Goal: Task Accomplishment & Management: Contribute content

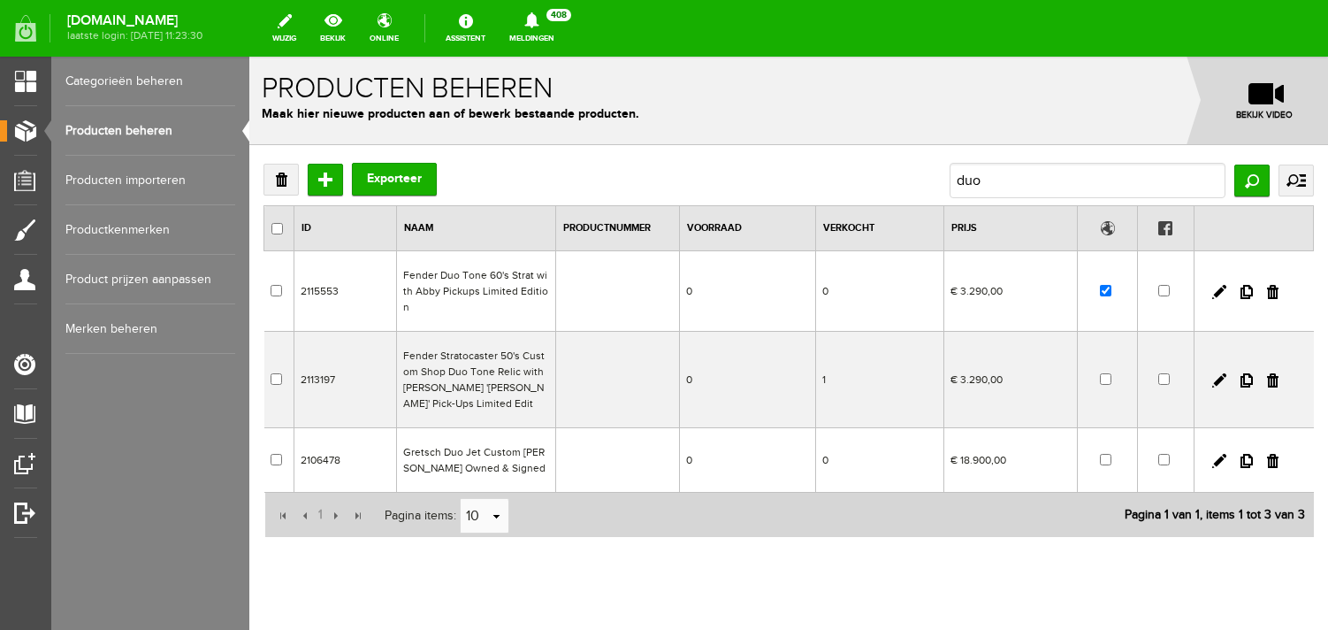
click at [99, 134] on link "Producten beheren" at bounding box center [150, 131] width 170 height 50
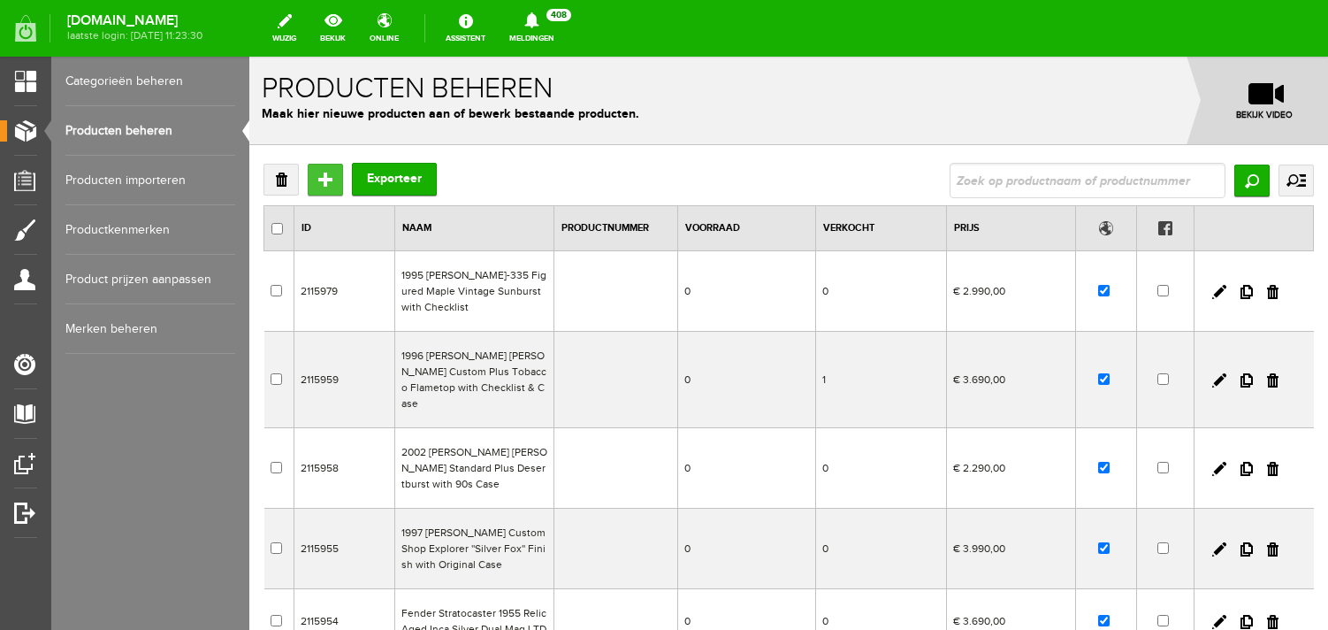
click at [324, 178] on input "Toevoegen" at bounding box center [325, 180] width 35 height 32
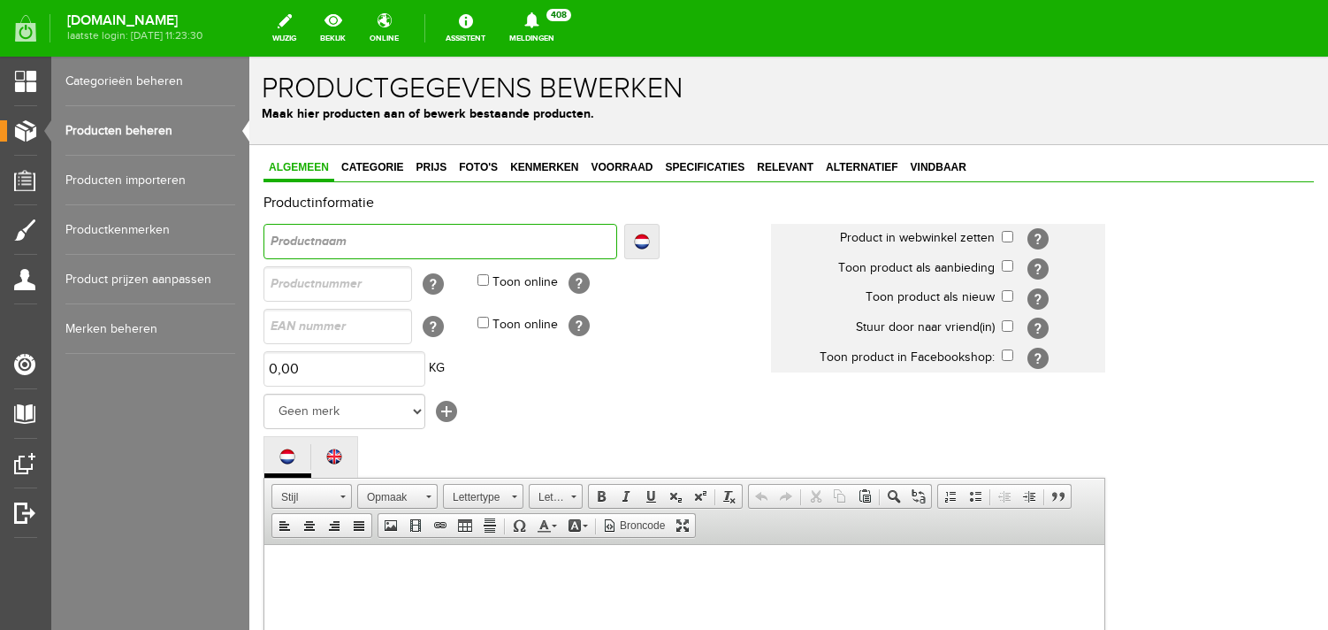
click at [354, 248] on input "text" at bounding box center [440, 241] width 354 height 35
type input "2"
type input "20"
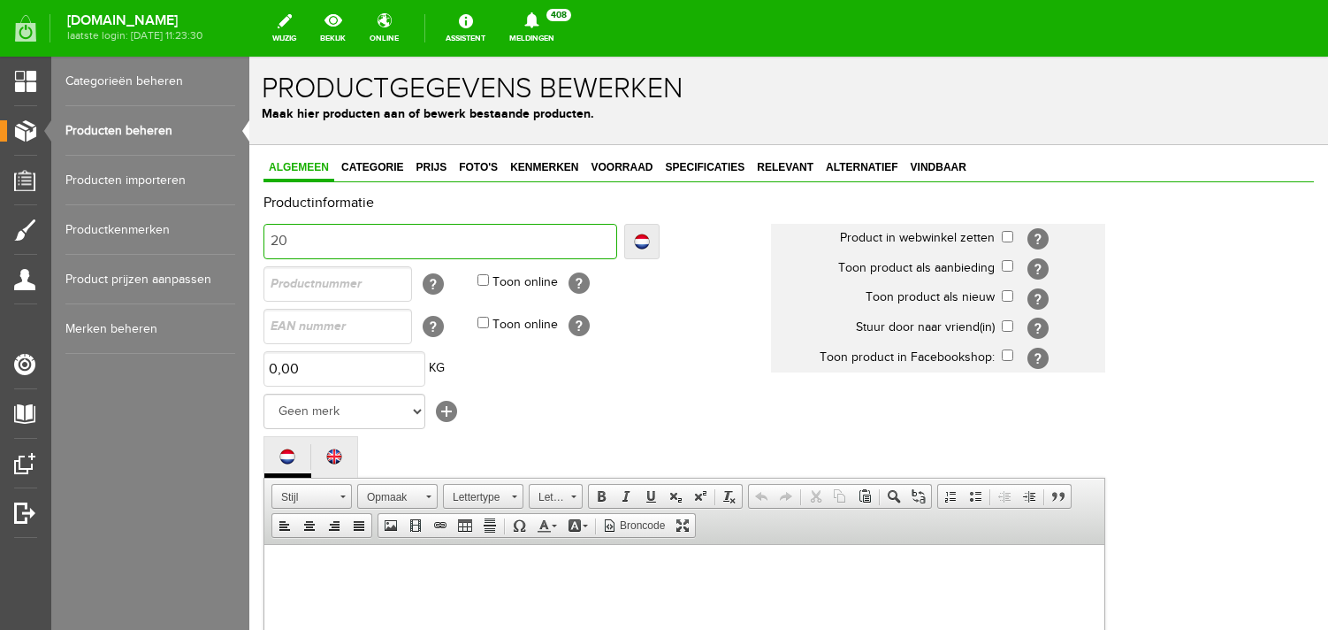
type input "200"
type input "2009"
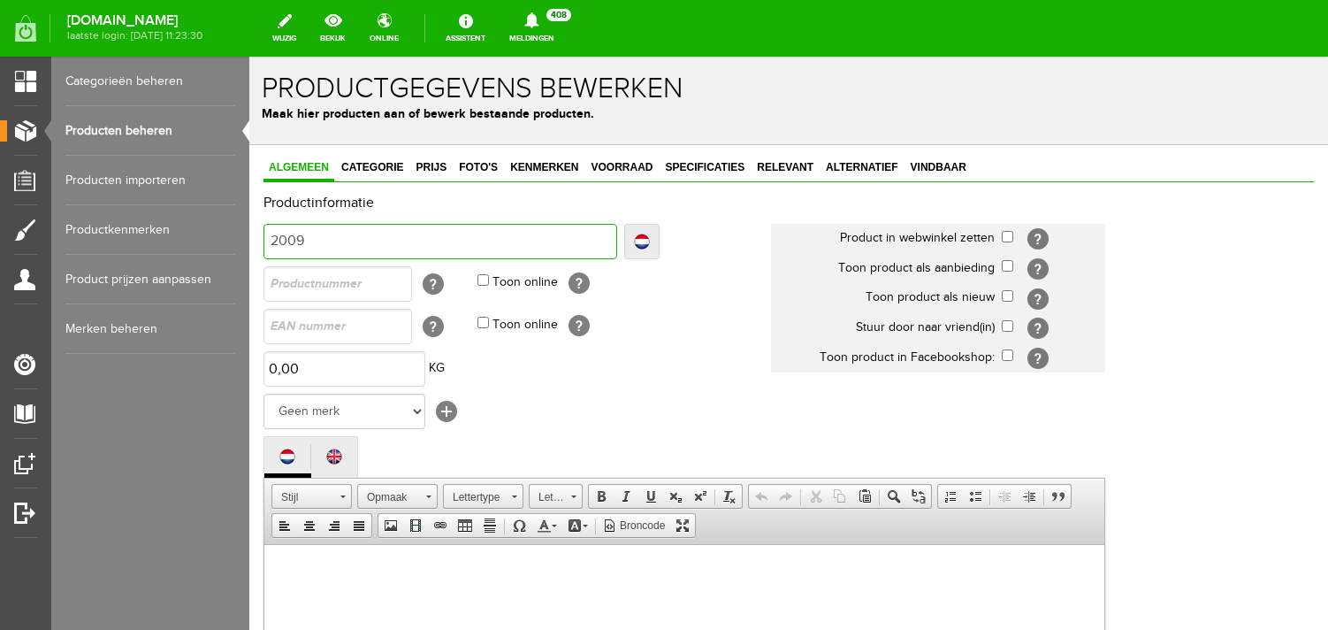
type input "2009"
type input "2009 G"
type input "2009 Gibso"
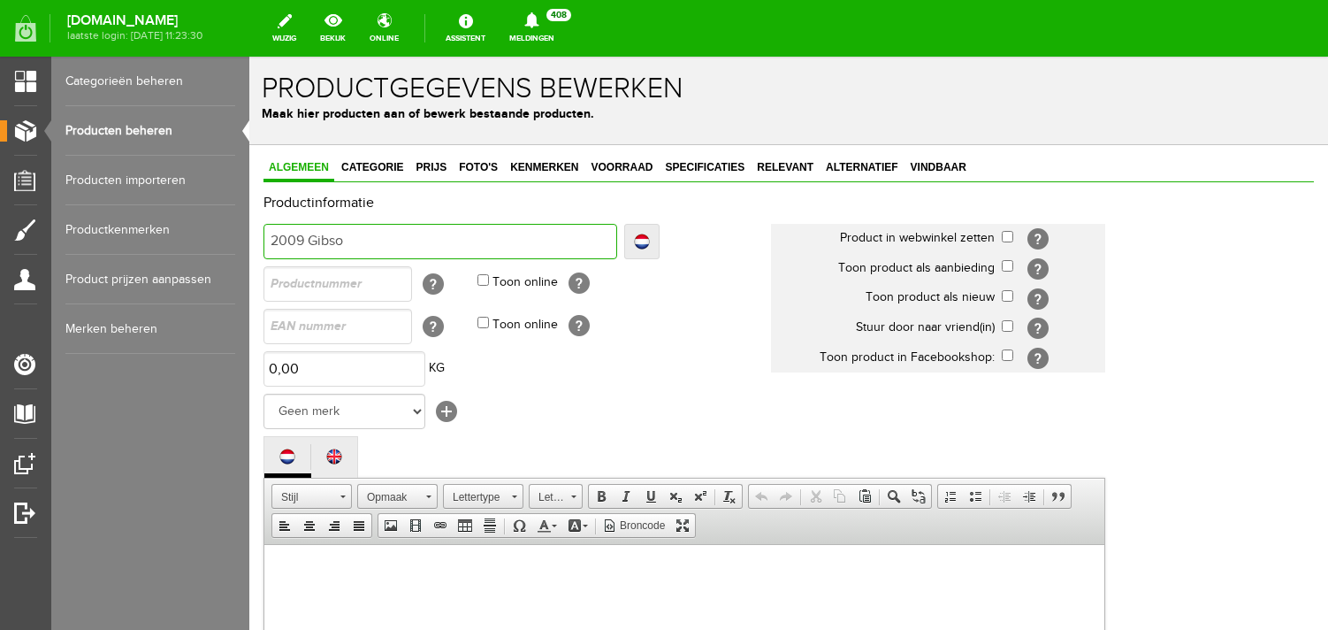
type input "2009 [PERSON_NAME]"
type input "2009 [PERSON_NAME] L"
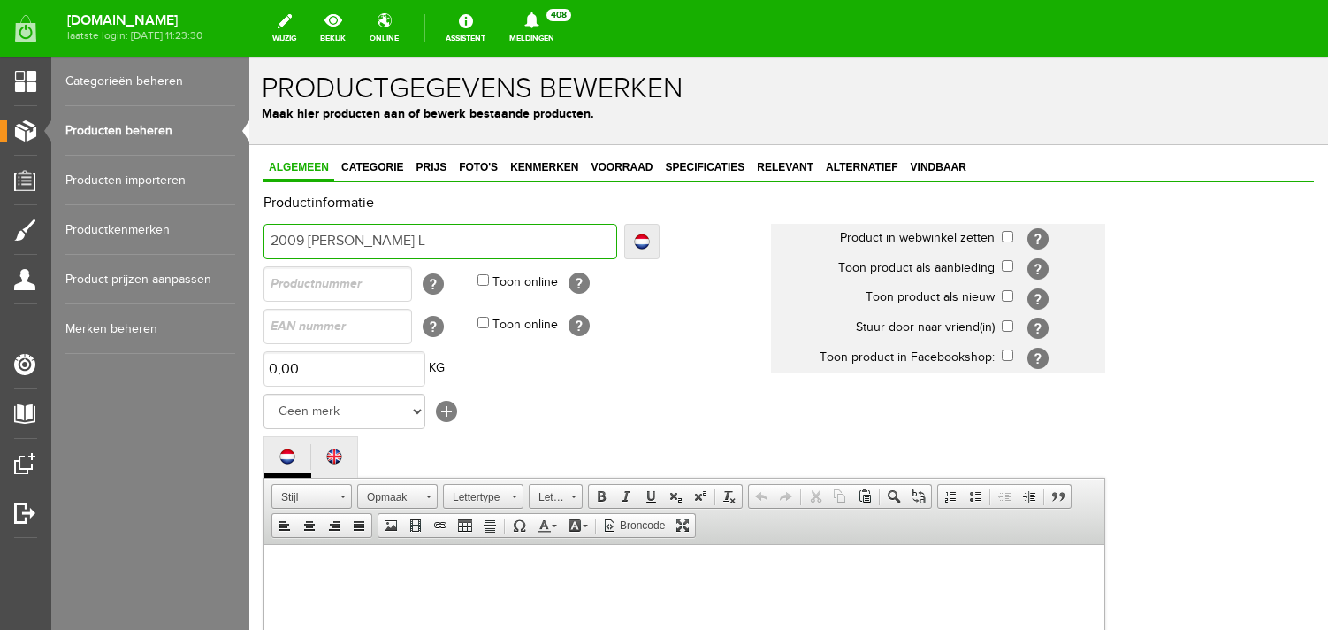
type input "2009 [PERSON_NAME] L"
type input "2009 [PERSON_NAME] Le"
type input "2009 [PERSON_NAME]"
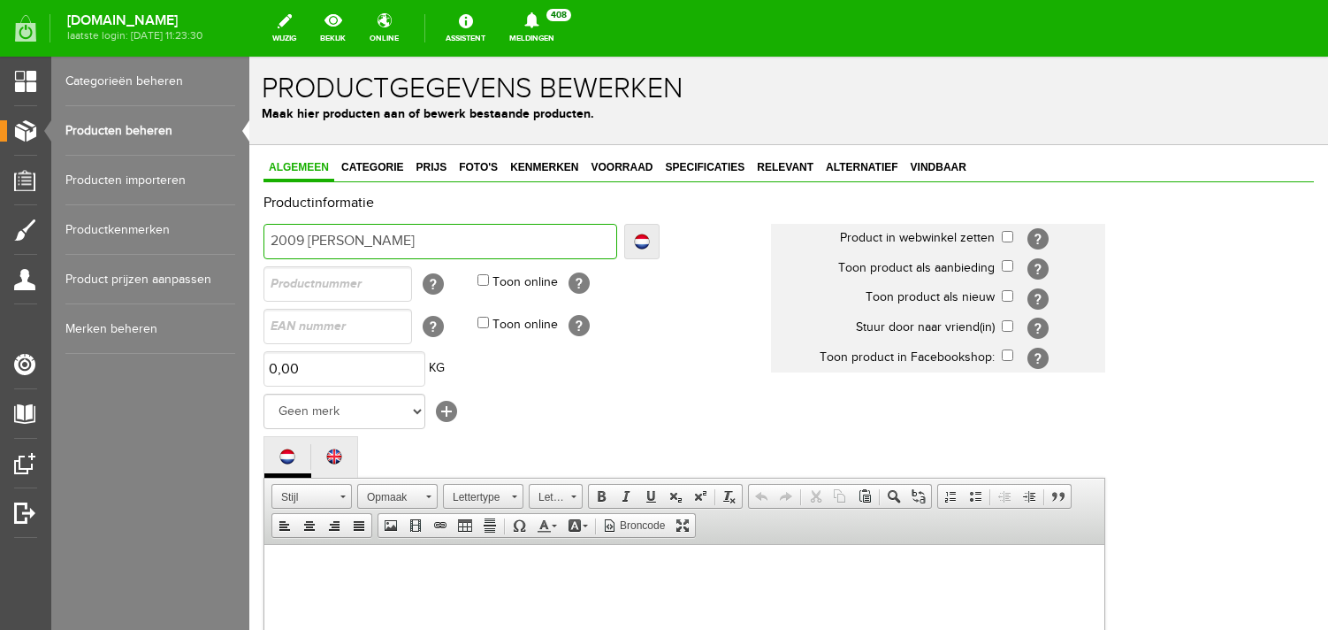
type input "2009 [PERSON_NAME]"
type input "2009 [PERSON_NAME] P"
type input "2009 [PERSON_NAME] Pa"
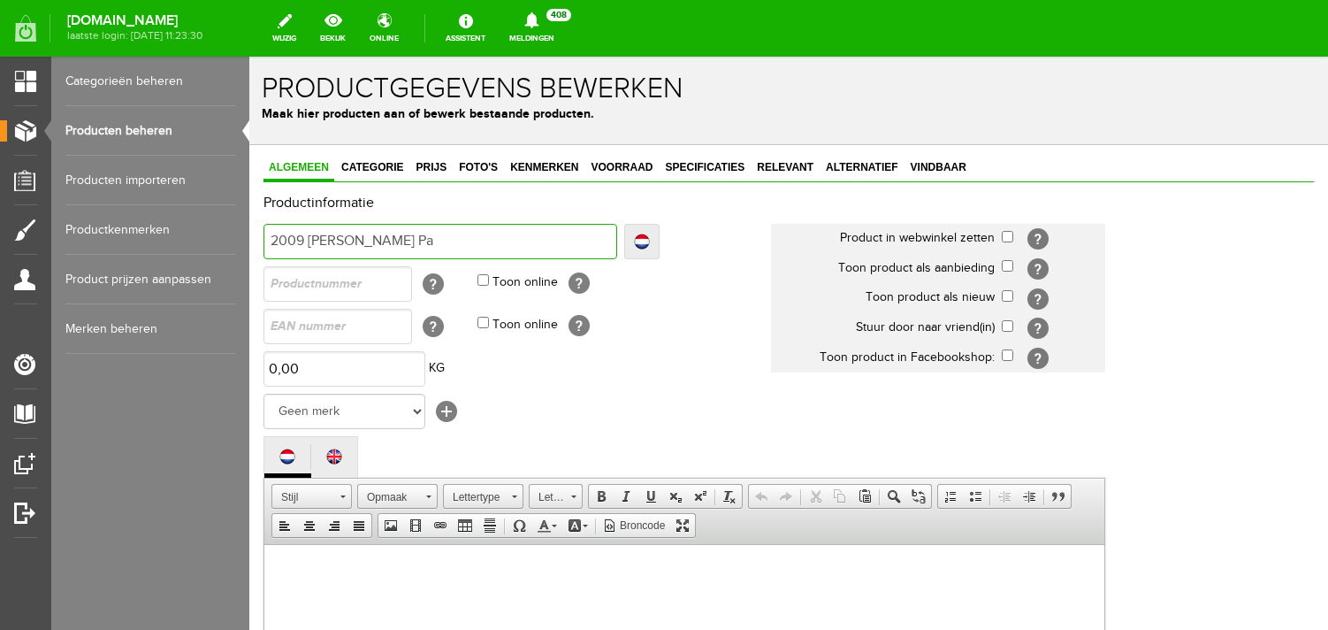
type input "2009 [PERSON_NAME] Pa"
type input "2009 [PERSON_NAME] Pau"
type input "2009 [PERSON_NAME] [PERSON_NAME]"
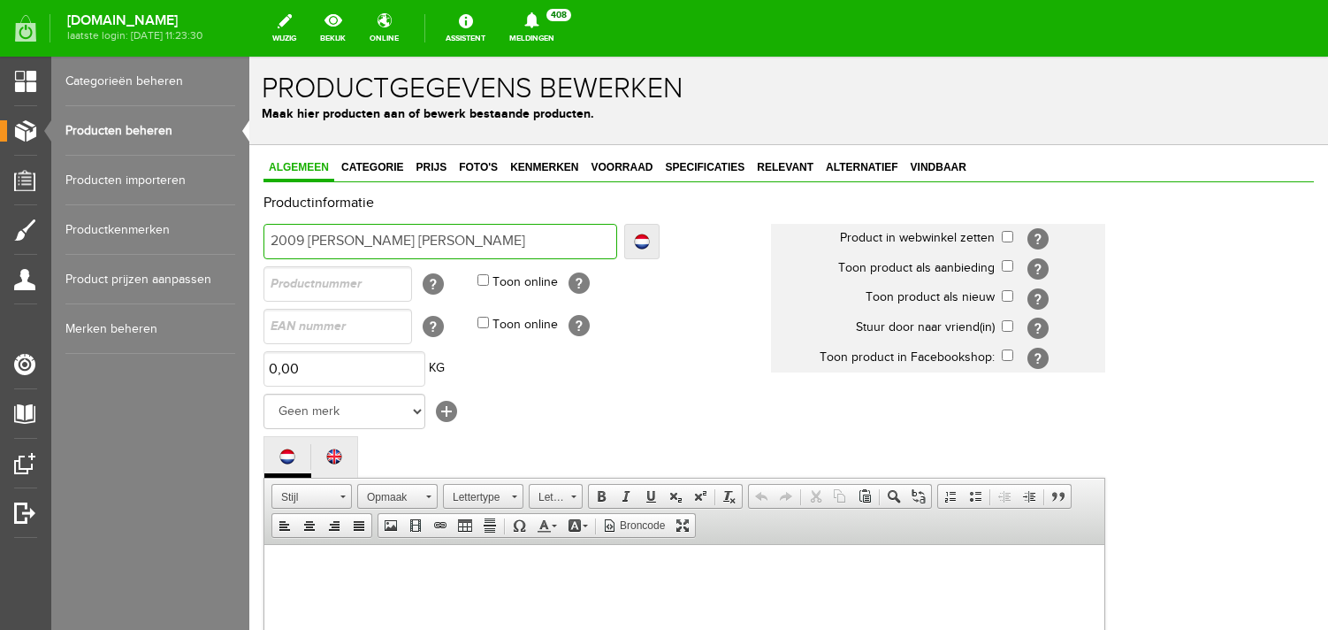
type input "2009 [PERSON_NAME] [PERSON_NAME]"
type input "2009 [PERSON_NAME] [PERSON_NAME] St"
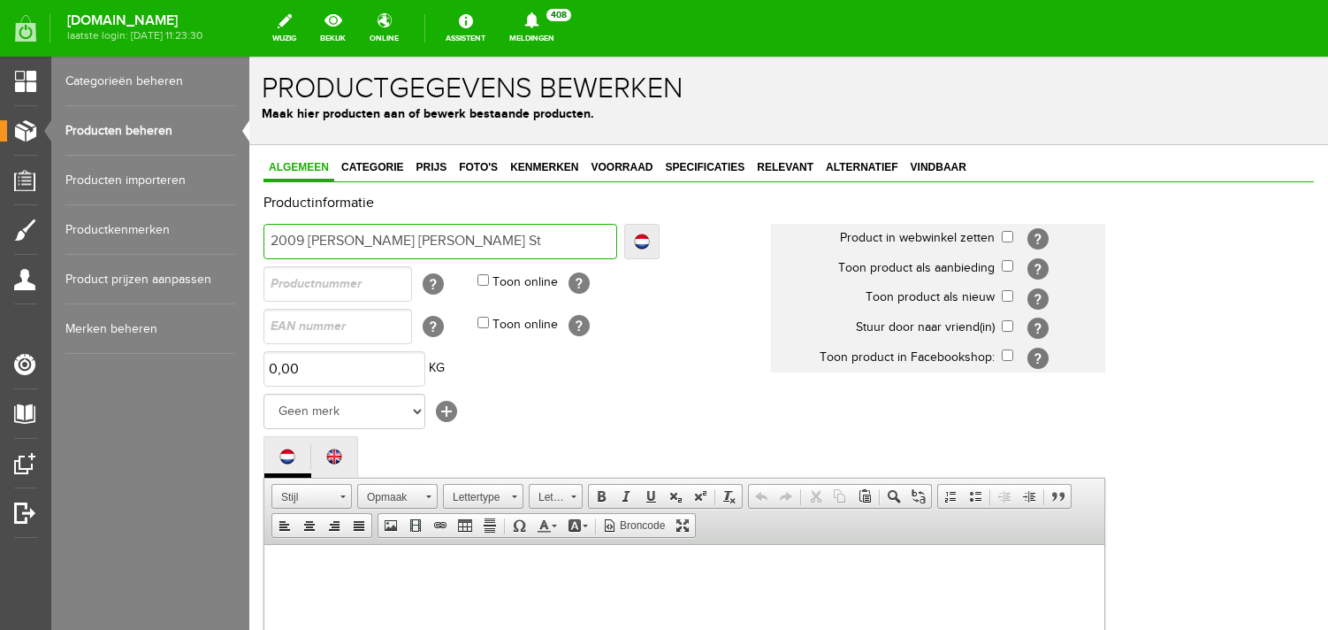
type input "2009 [PERSON_NAME] [PERSON_NAME] St"
type input "2009 [PERSON_NAME] [PERSON_NAME] Sta"
type input "2009 [PERSON_NAME] [PERSON_NAME]"
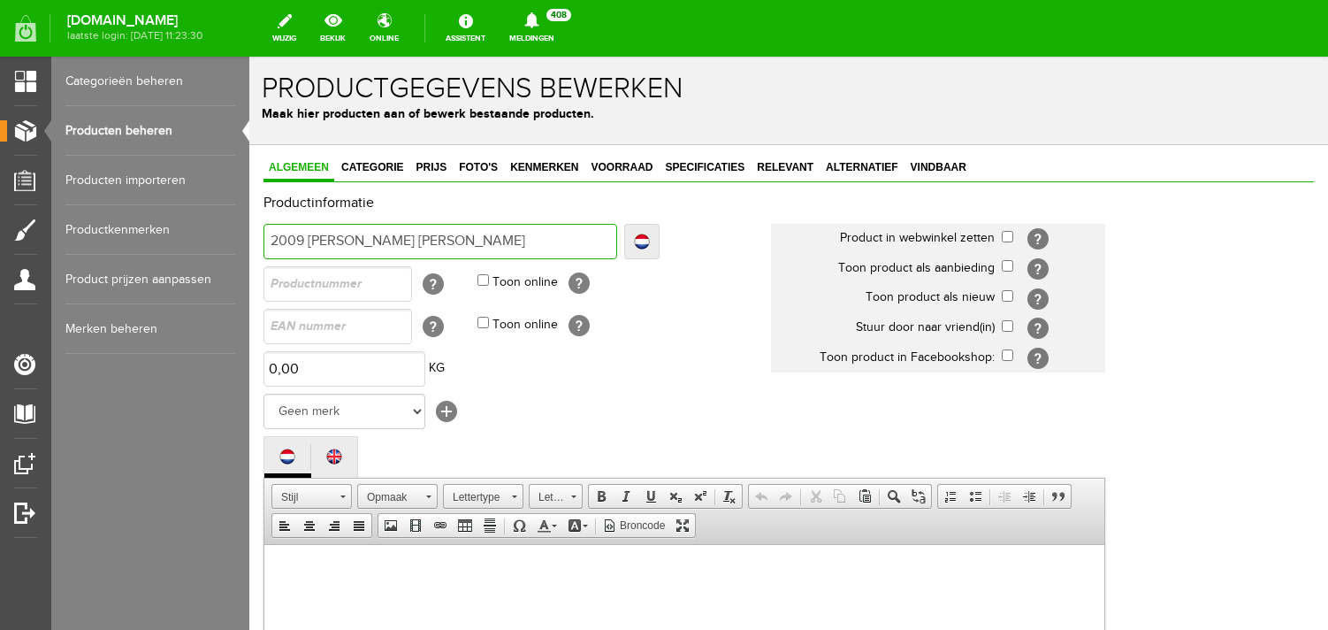
type input "2009 [PERSON_NAME] [PERSON_NAME] Stand"
type input "2009 [PERSON_NAME] [PERSON_NAME]"
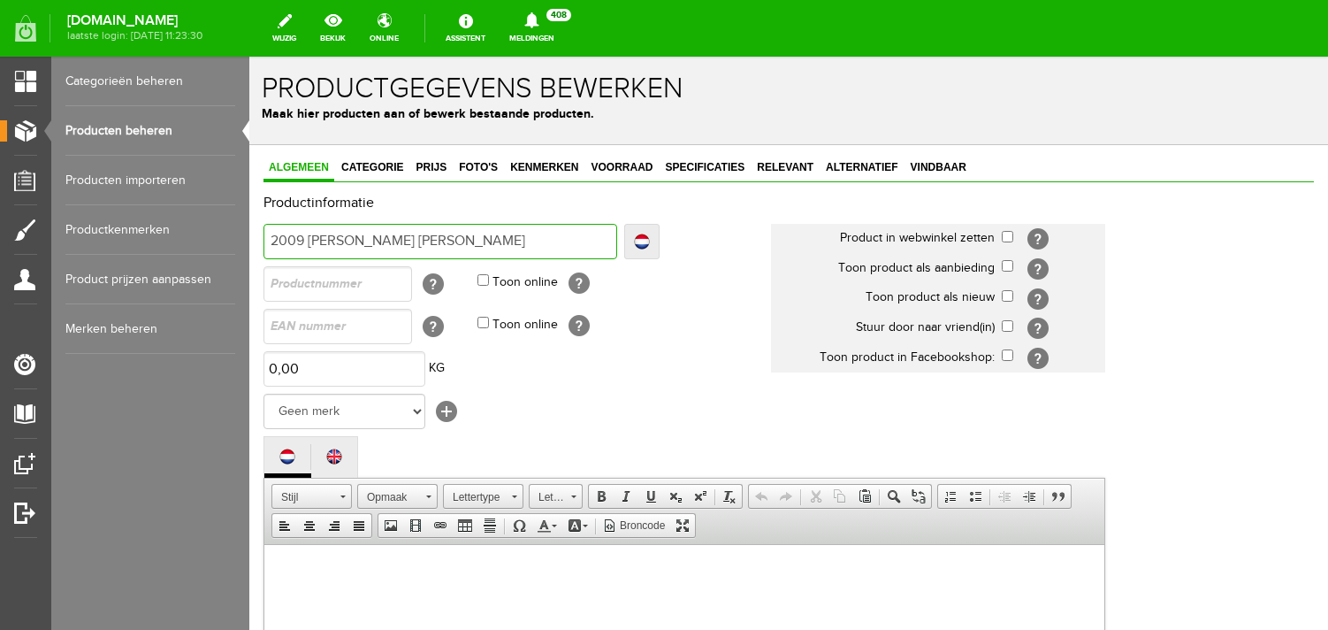
type input "2009 [PERSON_NAME] [PERSON_NAME]"
type input "2009 [PERSON_NAME] [PERSON_NAME] Standard"
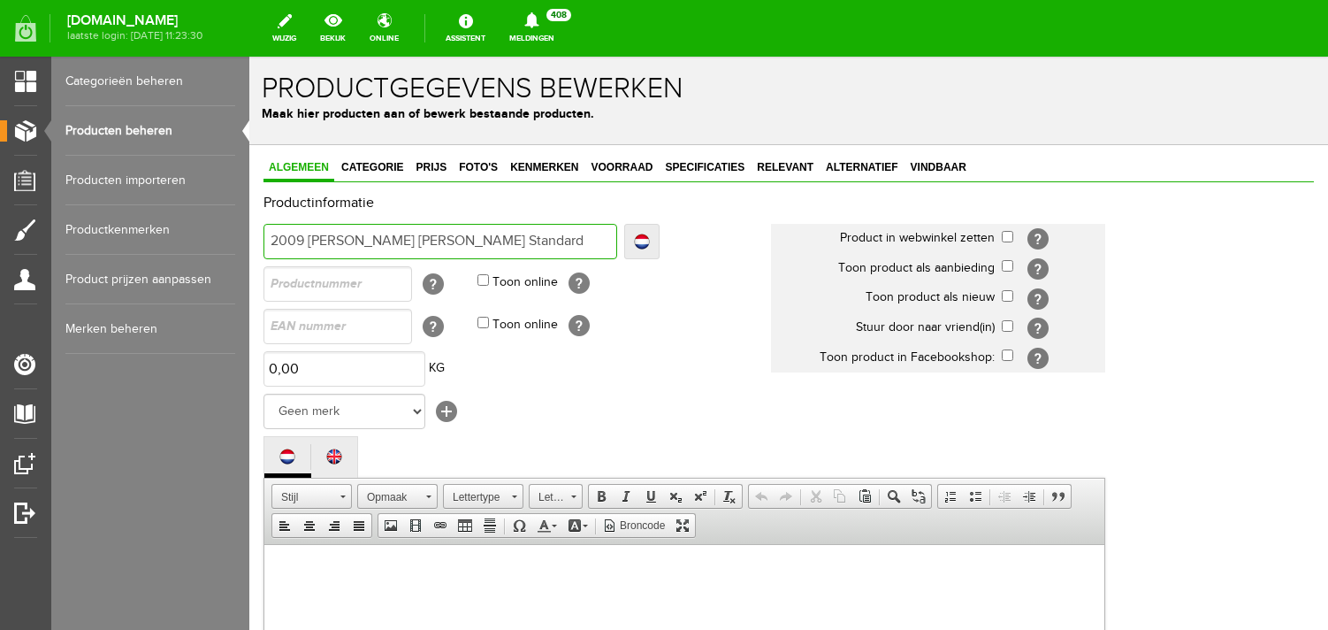
type input "2009 [PERSON_NAME] [PERSON_NAME] Standard 1"
type input "2009 [PERSON_NAME] [PERSON_NAME] Standard 19"
type input "2009 [PERSON_NAME] [PERSON_NAME] Standard 195"
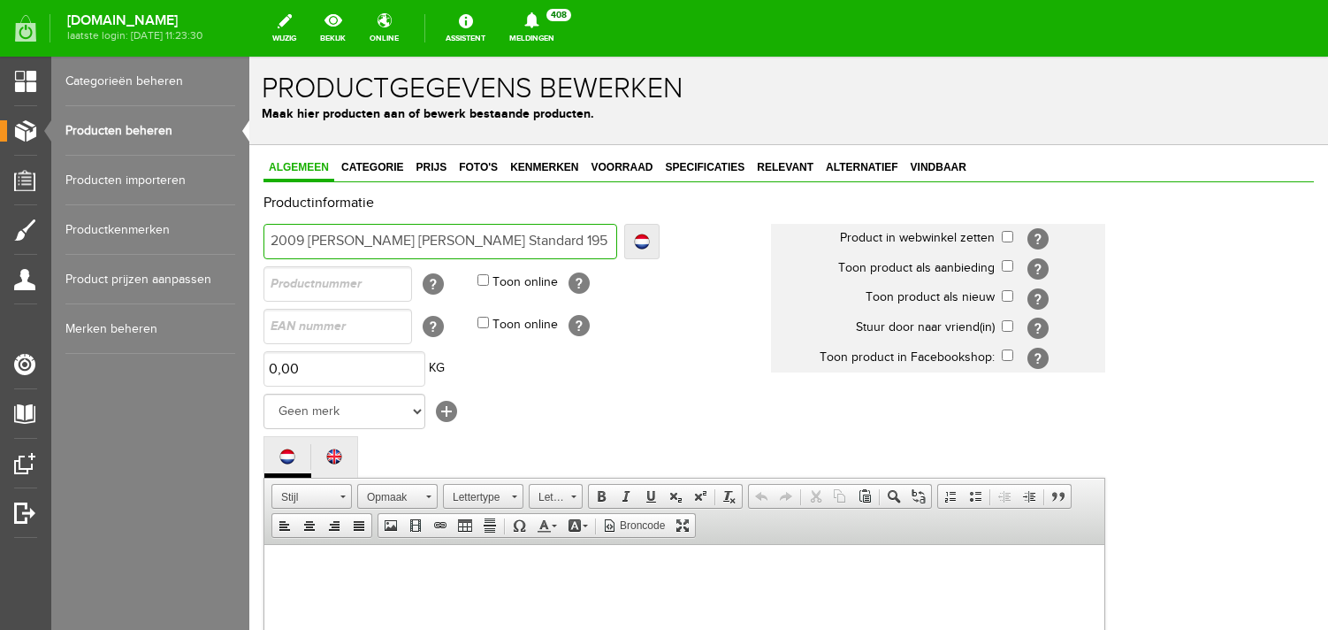
type input "2009 [PERSON_NAME] [PERSON_NAME] Standard 195"
type input "2009 [PERSON_NAME] [PERSON_NAME] Standard 1959"
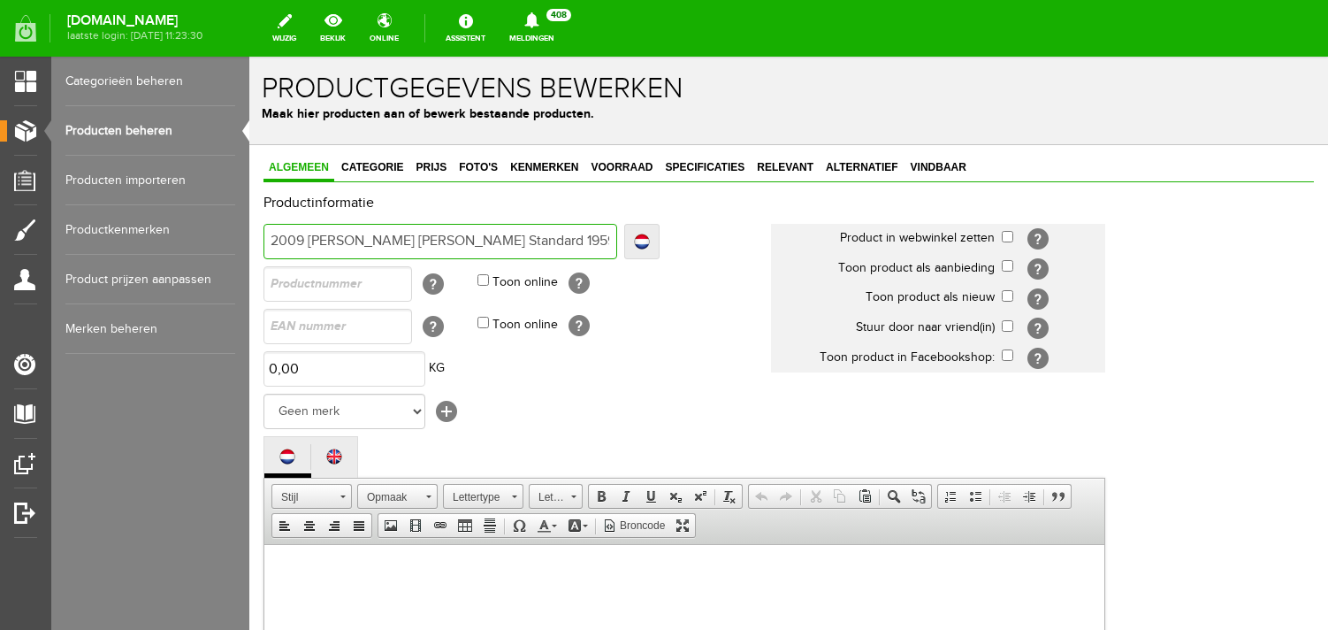
type input "2009 [PERSON_NAME] [PERSON_NAME] Standard 1959 H"
type input "2009 [PERSON_NAME] [PERSON_NAME] Standard 1959 Hi"
type input "2009 [PERSON_NAME] [PERSON_NAME] Standard 1959 His"
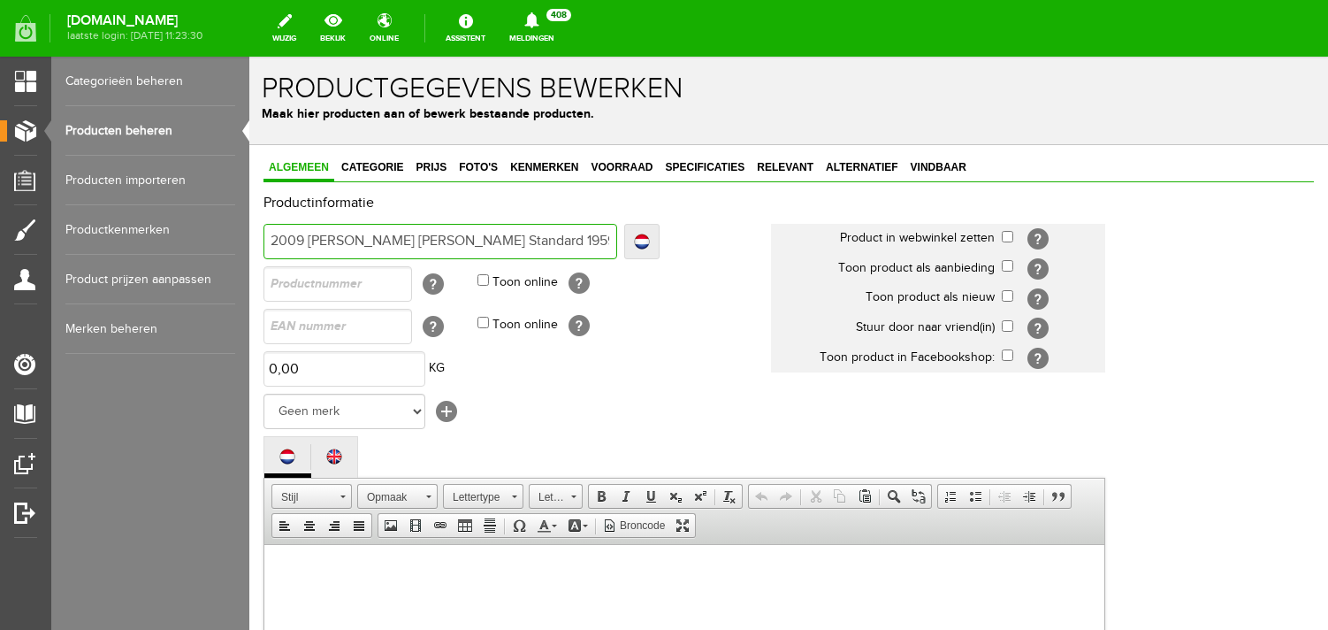
type input "2009 [PERSON_NAME] [PERSON_NAME] Standard 1959 His"
type input "2009 [PERSON_NAME] [PERSON_NAME] Standard 1959 Hist"
type input "2009 [PERSON_NAME] [PERSON_NAME] Standard 1959 Histo"
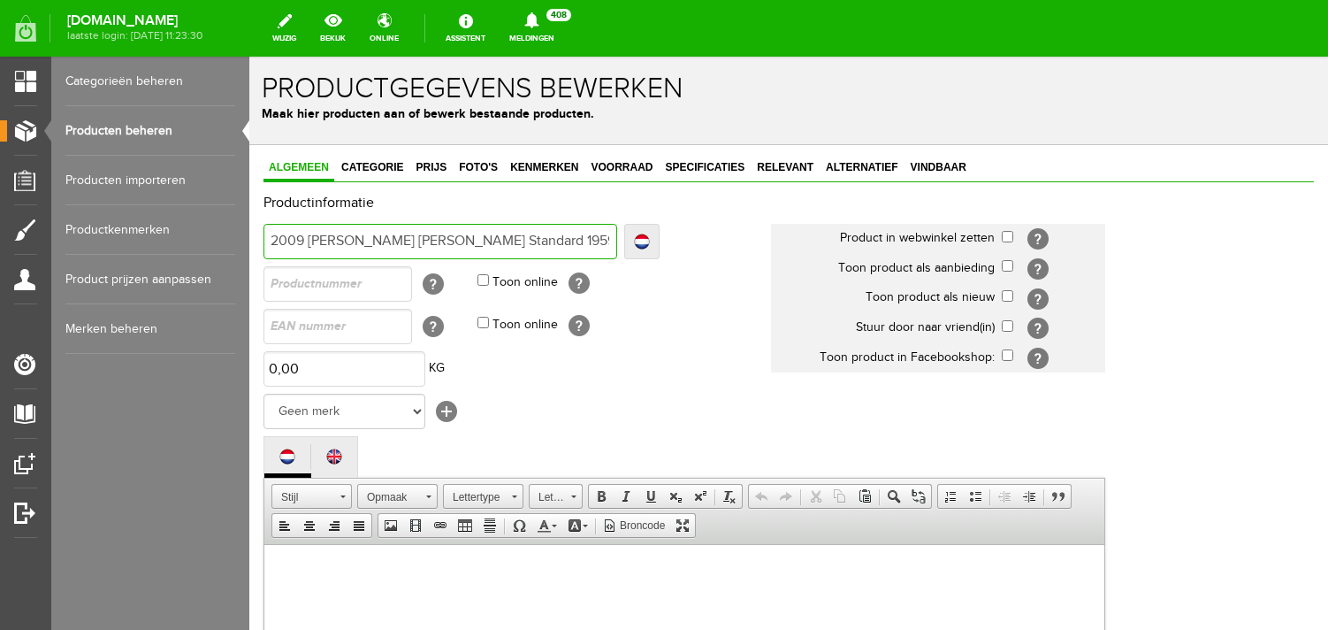
type input "2009 [PERSON_NAME] [PERSON_NAME] Standard 1959 Histor"
type input "2009 [PERSON_NAME] [PERSON_NAME] Standard 1959 Histori"
type input "2009 [PERSON_NAME] [PERSON_NAME] Standard 1959 Historic"
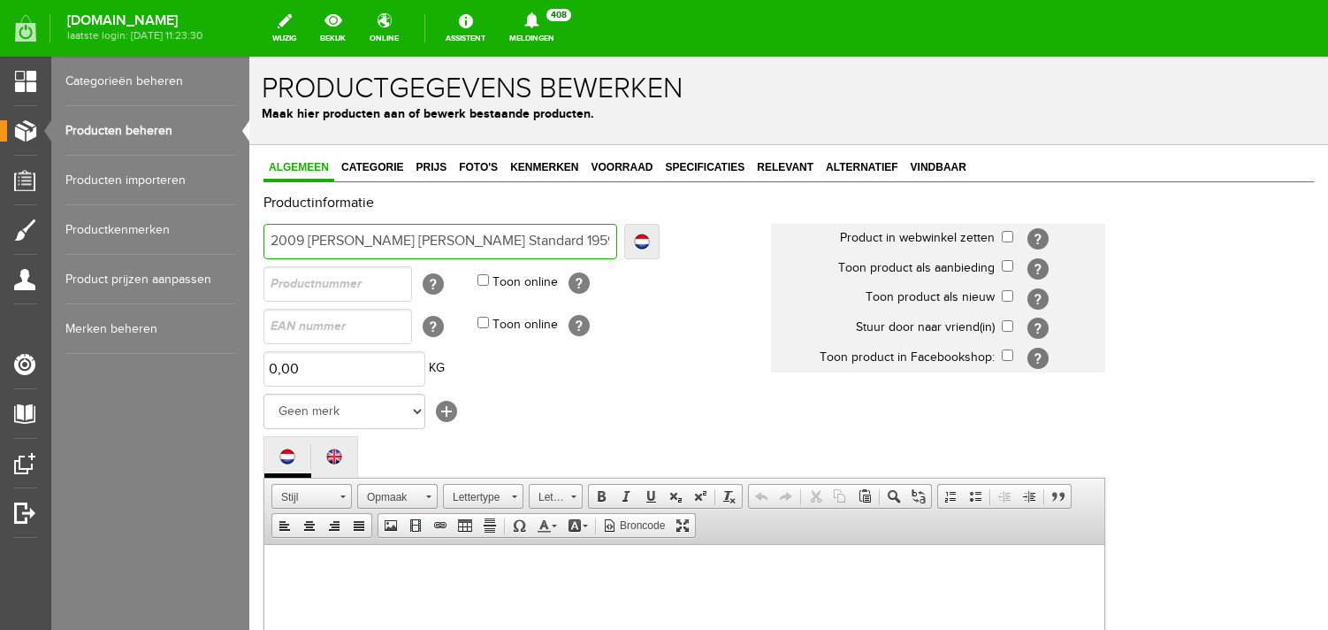
type input "2009 [PERSON_NAME] [PERSON_NAME] Standard 1959 Historic"
type input "2009 [PERSON_NAME] [PERSON_NAME] Standard 1959 Historic R"
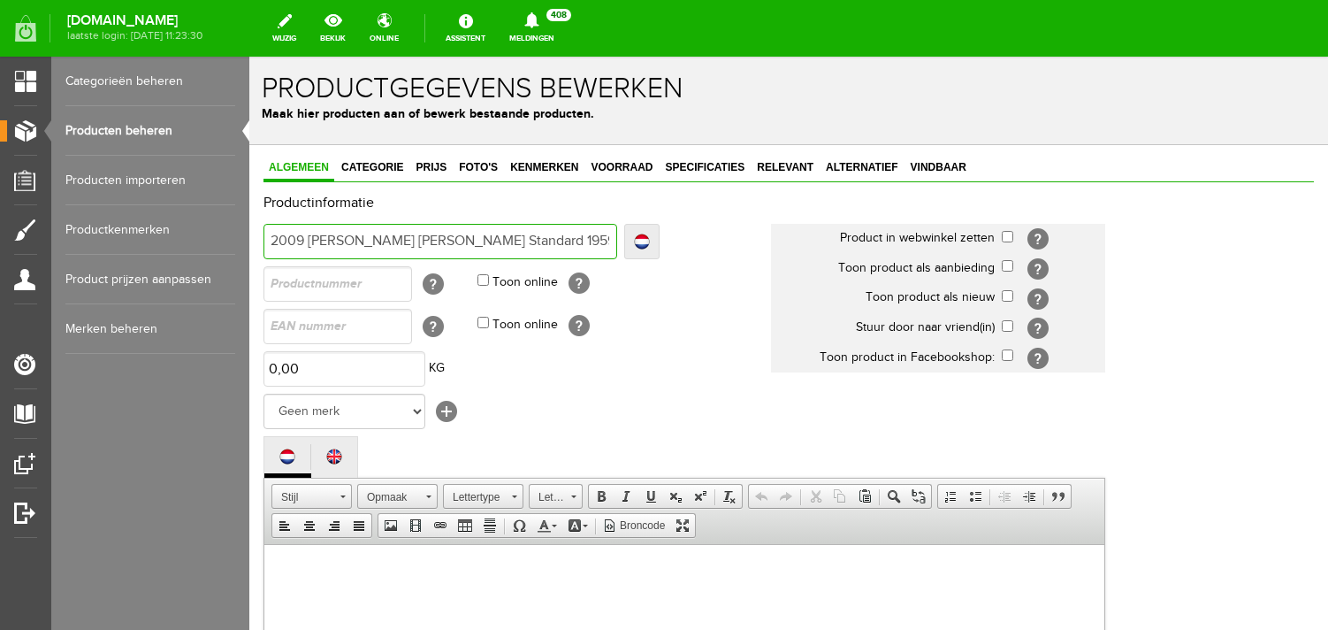
type input "2009 [PERSON_NAME] [PERSON_NAME] Standard 1959 Historic Re"
type input "2009 [PERSON_NAME] [PERSON_NAME] Standard 1959 Historic Rei"
type input "2009 [PERSON_NAME] [PERSON_NAME] Standard 1959 Historic [PERSON_NAME]"
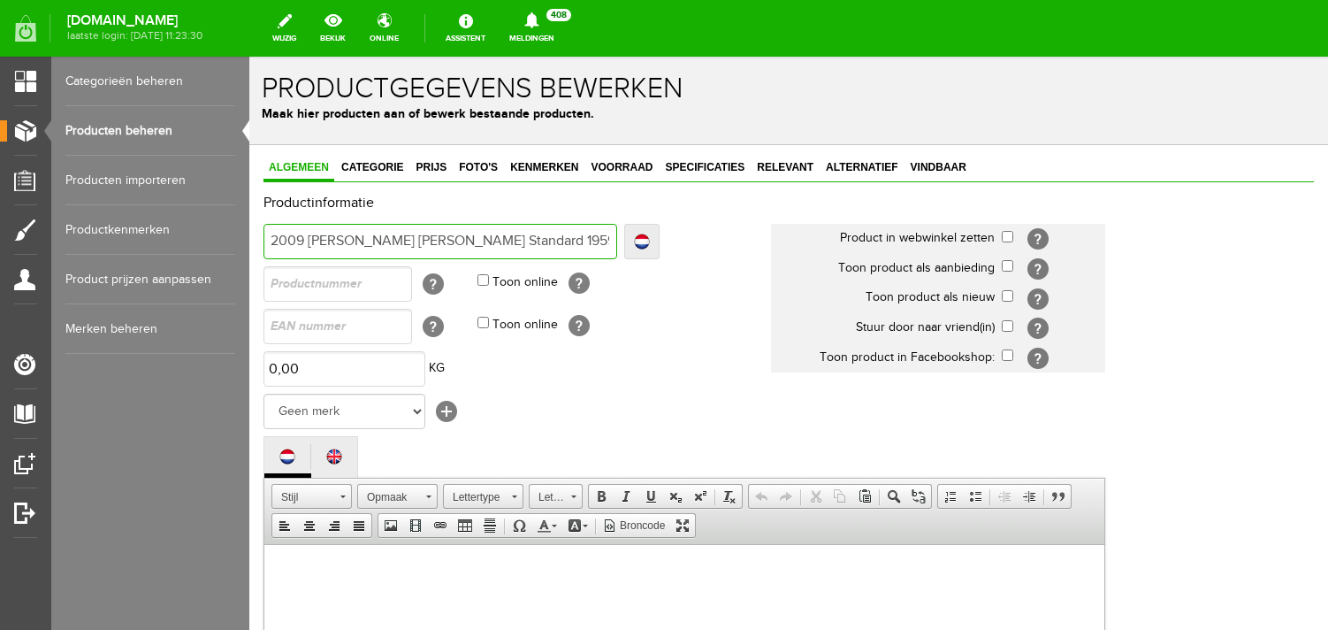
type input "2009 [PERSON_NAME] [PERSON_NAME] Standard 1959 Historic [PERSON_NAME]"
type input "2009 [PERSON_NAME] [PERSON_NAME] Standard 1959 Historic Reissu"
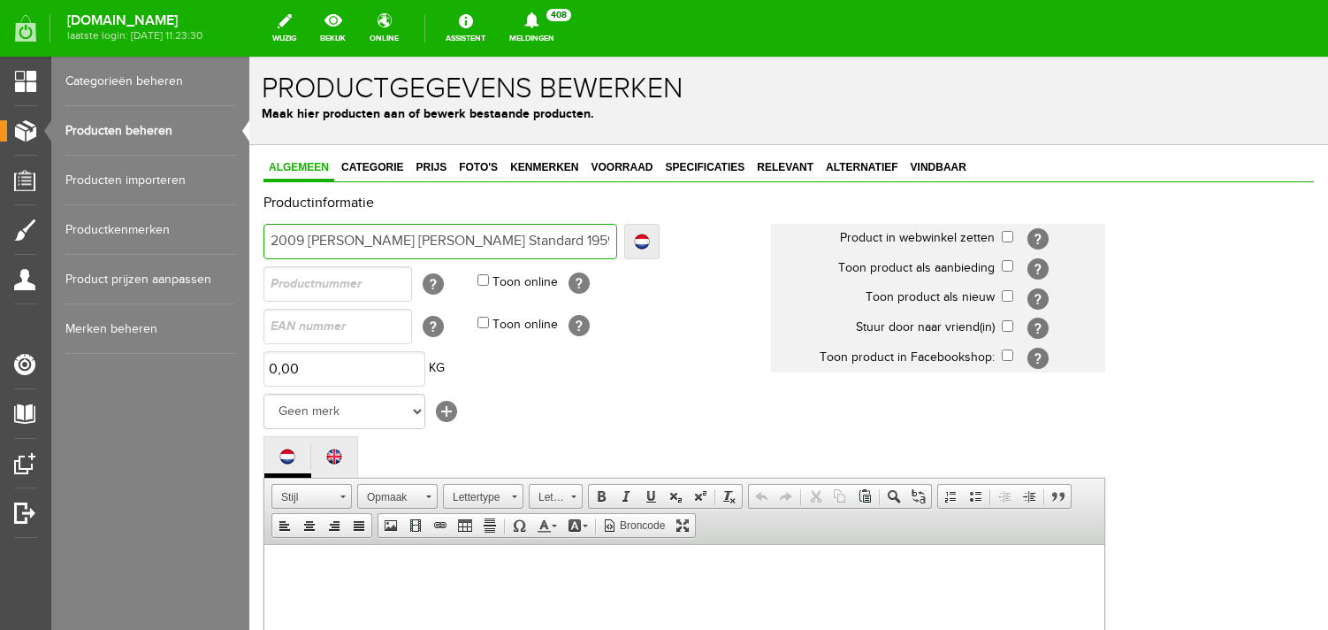
type input "2009 [PERSON_NAME] [PERSON_NAME] Standard 1959 Historic Reissue"
click at [1008, 240] on input "checkbox" at bounding box center [1007, 236] width 11 height 11
checkbox input "true"
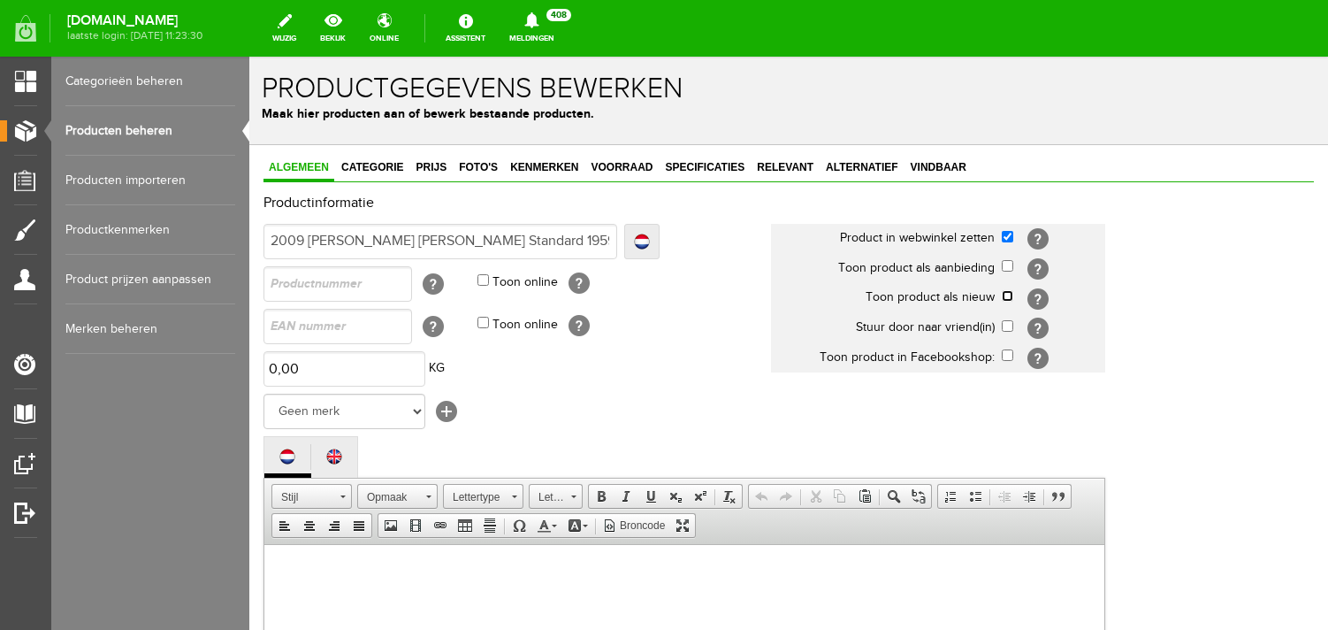
click at [1004, 296] on input "checkbox" at bounding box center [1007, 295] width 11 height 11
checkbox input "true"
click at [263, 393] on select "Geen merk Hymn Peavey Vox Rickenbacker [PERSON_NAME] [PERSON_NAME] [PERSON_NAME…" at bounding box center [344, 410] width 162 height 35
select select "124515"
click option "Gibson" at bounding box center [249, 57] width 0 height 0
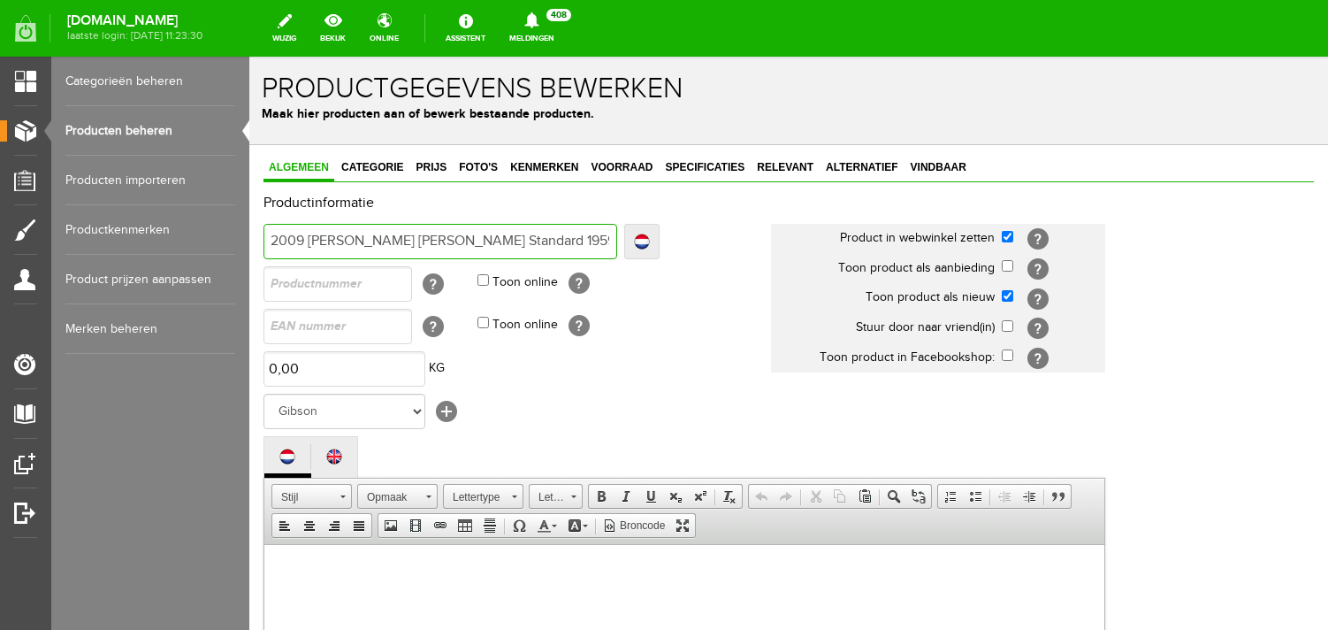
click at [585, 241] on input "2009 [PERSON_NAME] [PERSON_NAME] Standard 1959 Historic Reissue" at bounding box center [440, 241] width 354 height 35
drag, startPoint x: 603, startPoint y: 241, endPoint x: 242, endPoint y: 239, distance: 360.8
click at [263, 239] on input "2009 [PERSON_NAME] [PERSON_NAME] Standard 1959 Historic Reissue" at bounding box center [440, 241] width 354 height 35
click at [474, 244] on input "2009 [PERSON_NAME] [PERSON_NAME] Standard 1959 Historic Reissue" at bounding box center [440, 241] width 354 height 35
click at [607, 240] on input "2009 [PERSON_NAME] [PERSON_NAME] Standard 1959 Historic Reissue" at bounding box center [440, 241] width 354 height 35
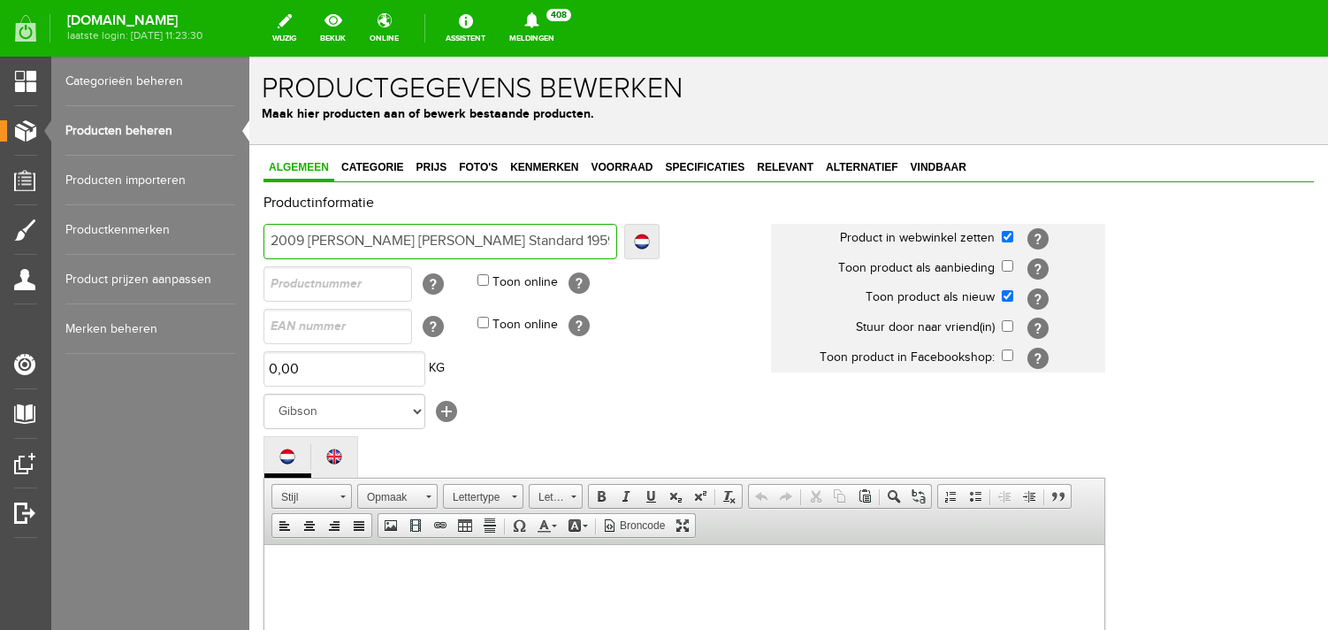
type input "2009 [PERSON_NAME] [PERSON_NAME] Standard 1959 Historic Reissue"
type input "2009 [PERSON_NAME] [PERSON_NAME] Standard 1959 Historic Reissue G"
type input "2009 [PERSON_NAME] [PERSON_NAME] Standard 1959 Historic Reissue Gr"
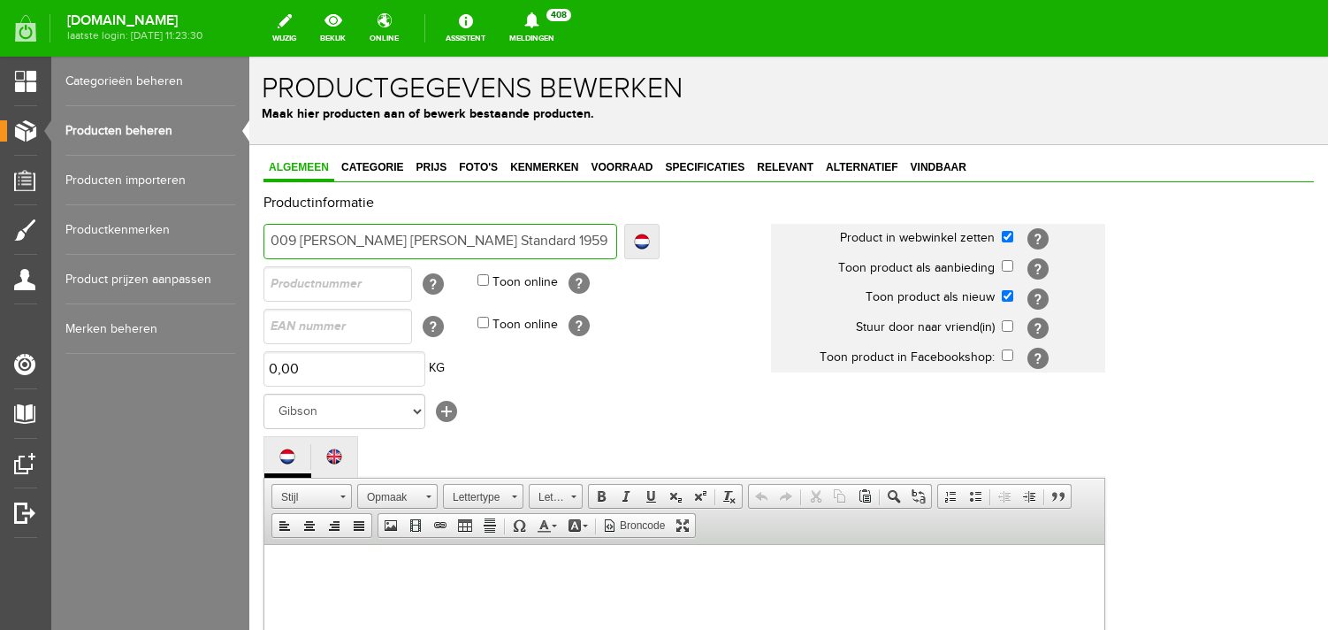
type input "2009 [PERSON_NAME] [PERSON_NAME] Standard 1959 Historic Reissue Gr"
type input "2009 [PERSON_NAME] [PERSON_NAME] Standard 1959 Historic Reissue Gre"
type input "2009 [PERSON_NAME] [PERSON_NAME] Standard 1959 Historic Reissue Grea"
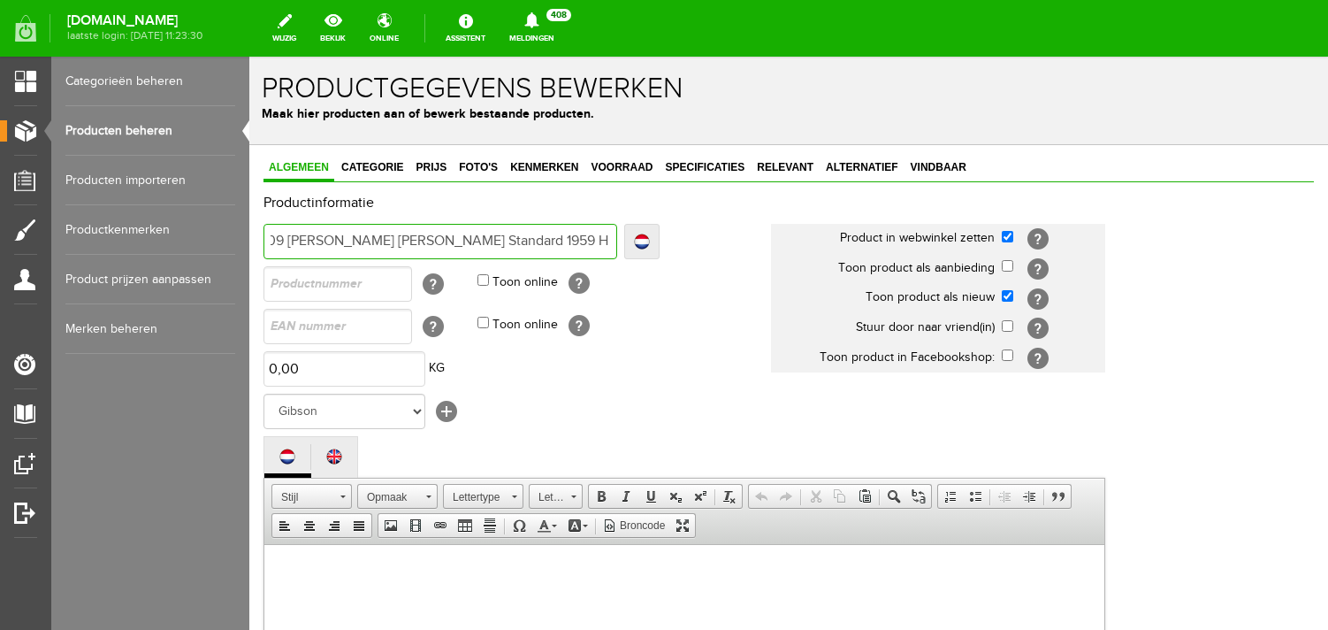
type input "2009 [PERSON_NAME] [PERSON_NAME] Standard 1959 Historic Reissue Great"
type input "2009 [PERSON_NAME] [PERSON_NAME] Standard 1959 Historic Reissue Great F"
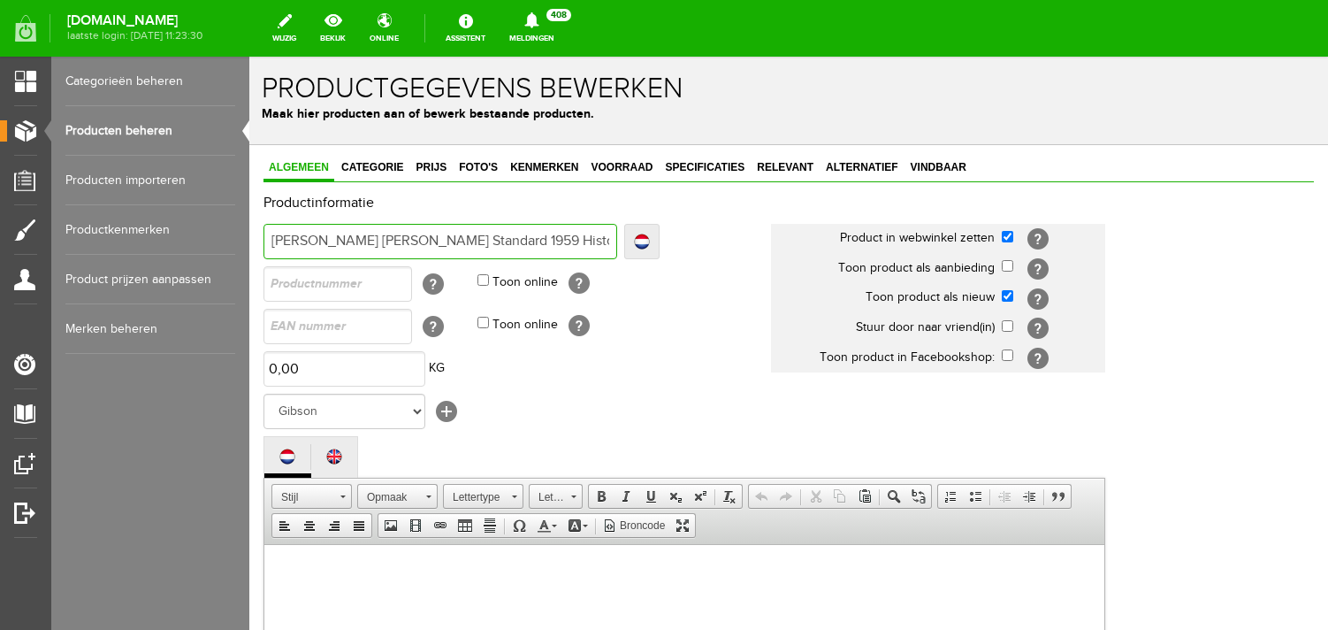
type input "2009 [PERSON_NAME] [PERSON_NAME] Standard 1959 Historic Reissue Great F"
type input "2009 [PERSON_NAME] [PERSON_NAME] Standard 1959 Historic Reissue Great Fl"
type input "2009 [PERSON_NAME] [PERSON_NAME] Standard 1959 Historic Reissue Great Fla"
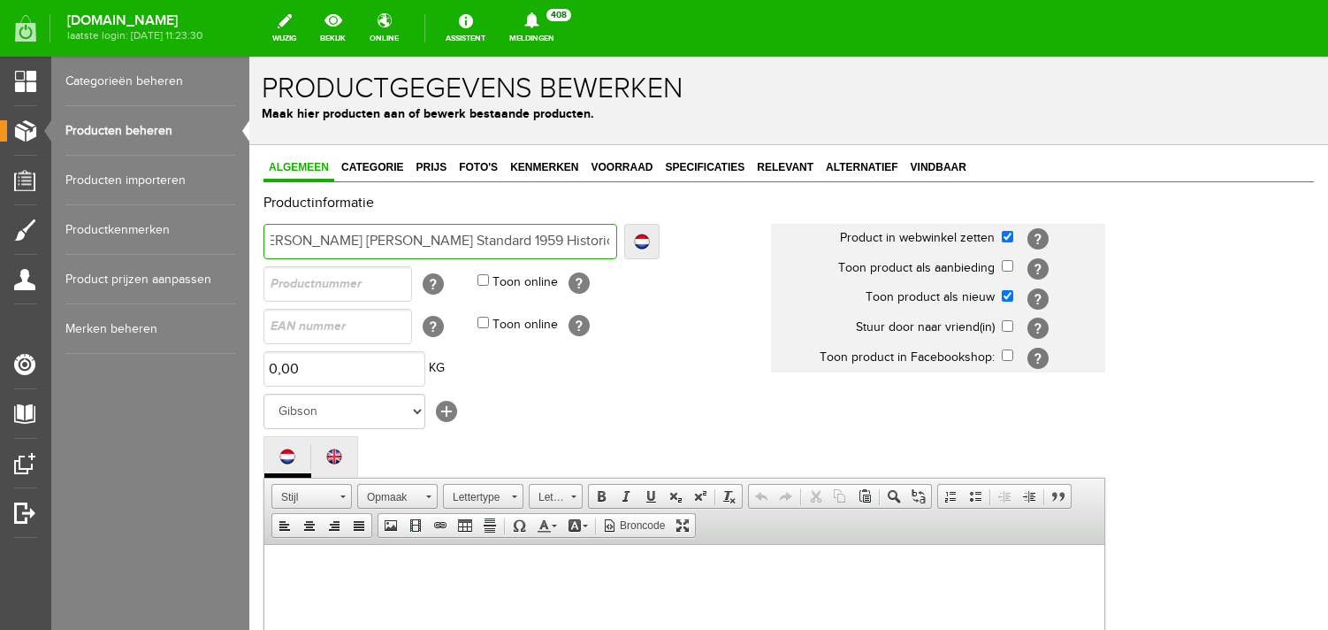
type input "2009 [PERSON_NAME] [PERSON_NAME] Standard 1959 Historic Reissue Great Fla"
type input "2009 [PERSON_NAME] [PERSON_NAME] Standard 1959 Historic Reissue Great Flam"
type input "2009 [PERSON_NAME] [PERSON_NAME] Standard 1959 Historic Reissue Great Flame"
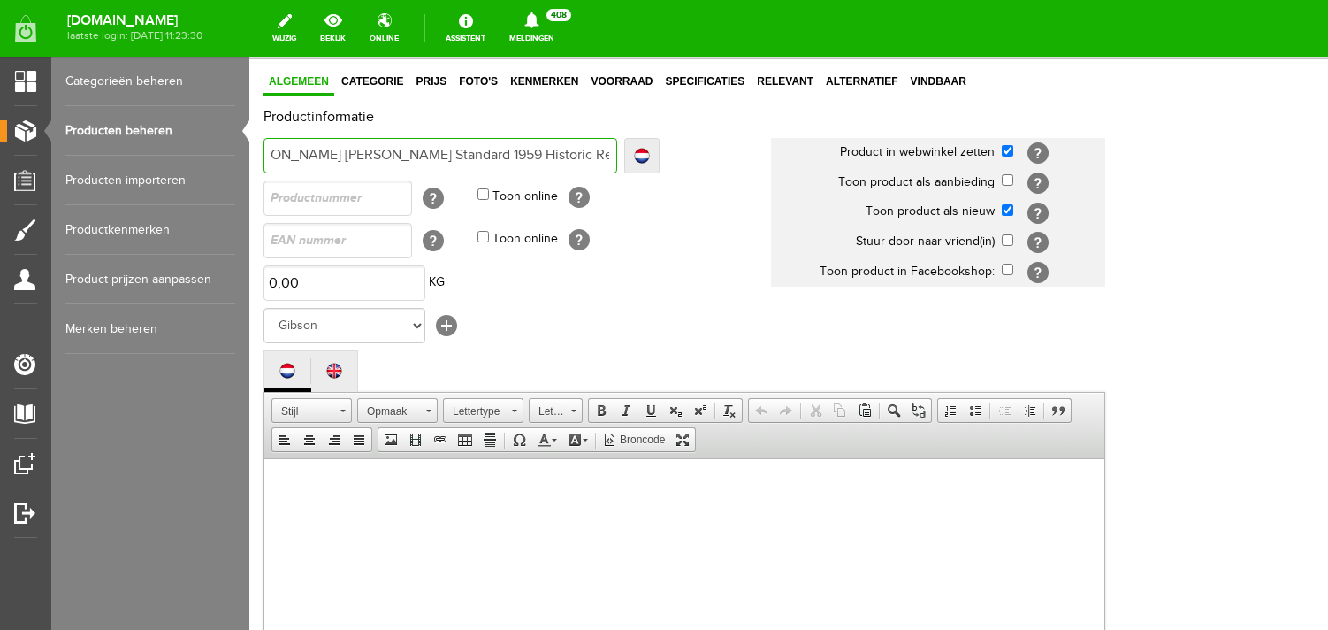
scroll to position [105, 0]
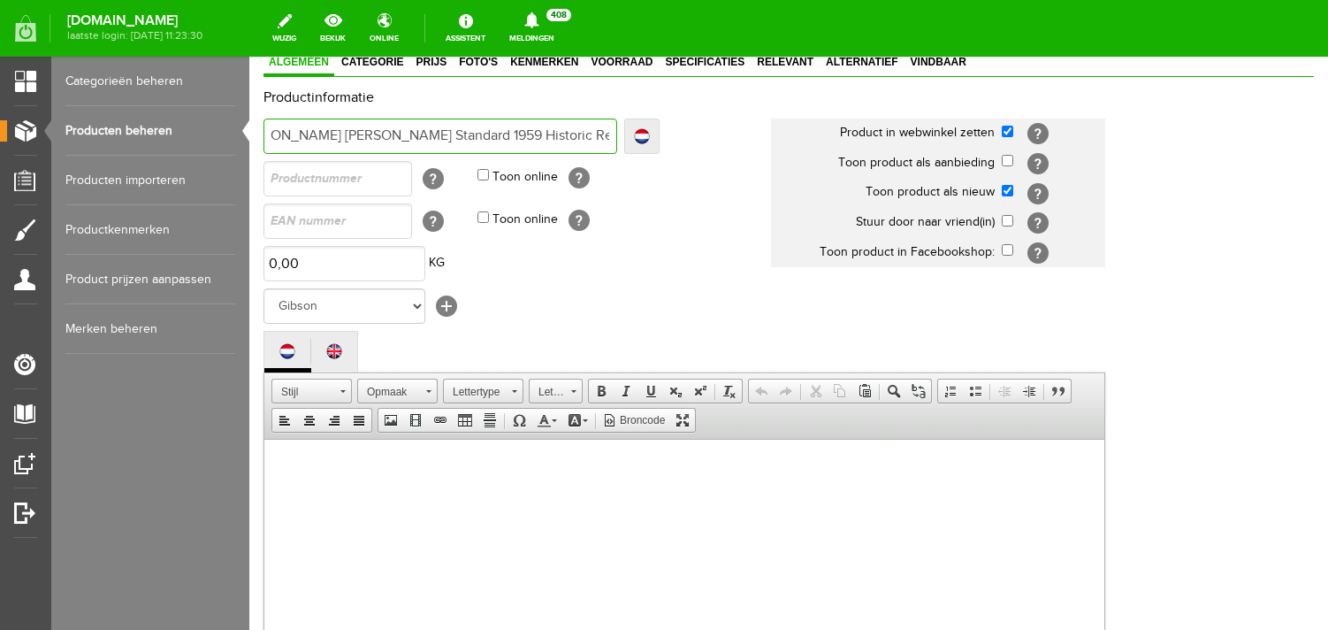
type input "2009 [PERSON_NAME] [PERSON_NAME] Standard 1959 Historic Reissue Great Flame"
click at [472, 510] on body at bounding box center [684, 606] width 805 height 301
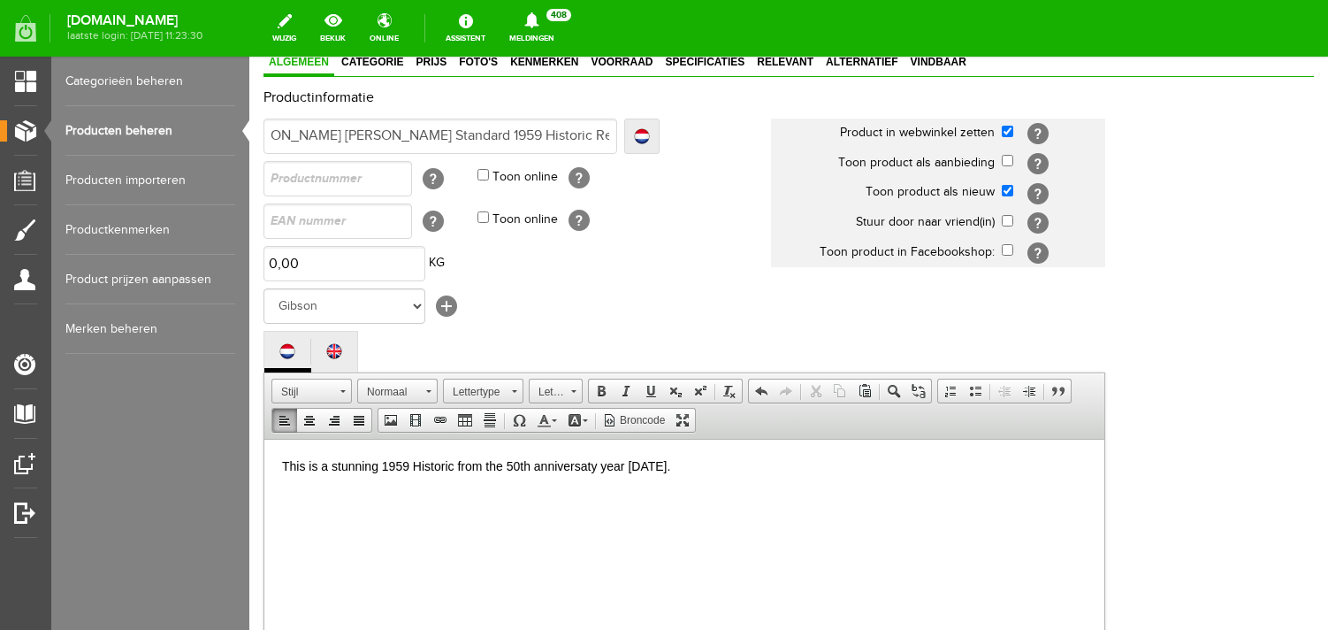
click at [592, 464] on p "This is a stunning 1959 Historic from the 50th anniversaty year [DATE]." at bounding box center [684, 465] width 805 height 19
click at [698, 464] on p "This is a stunning 1959 Historic from the 50th anniversary year [DATE]." at bounding box center [684, 465] width 805 height 19
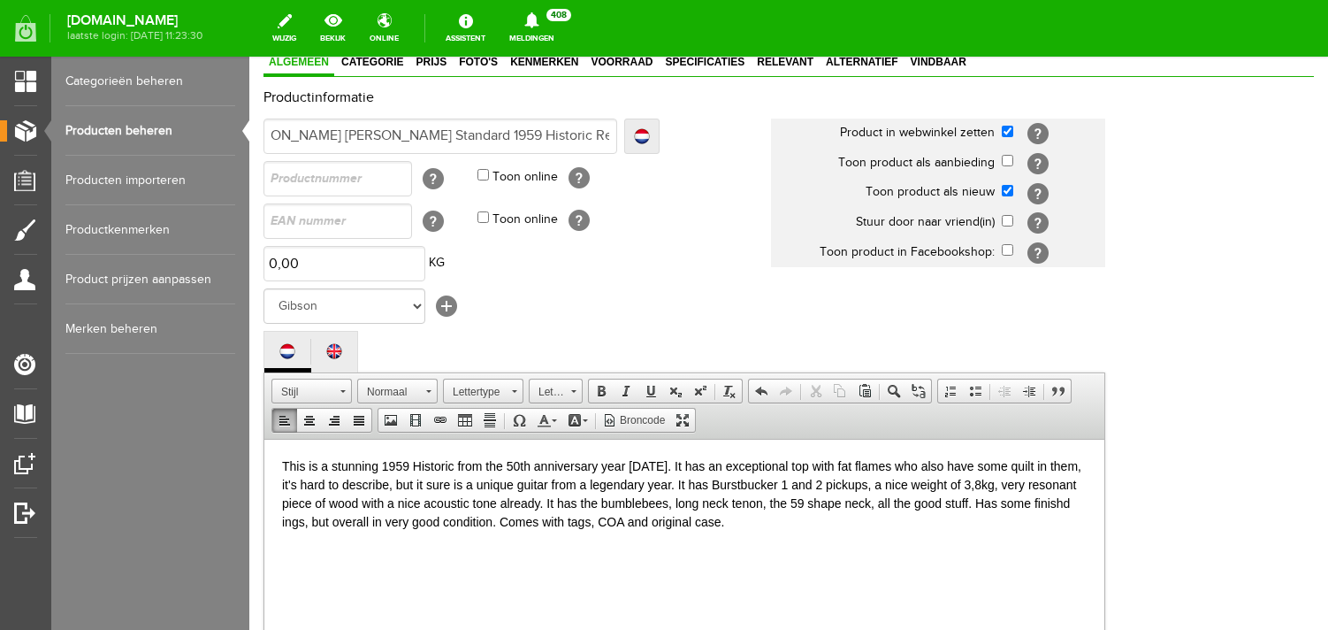
click at [279, 522] on html "This is a stunning 1959 Historic from the 50th anniversary year [DATE]. It has …" at bounding box center [684, 589] width 840 height 301
click at [315, 549] on p at bounding box center [684, 552] width 805 height 19
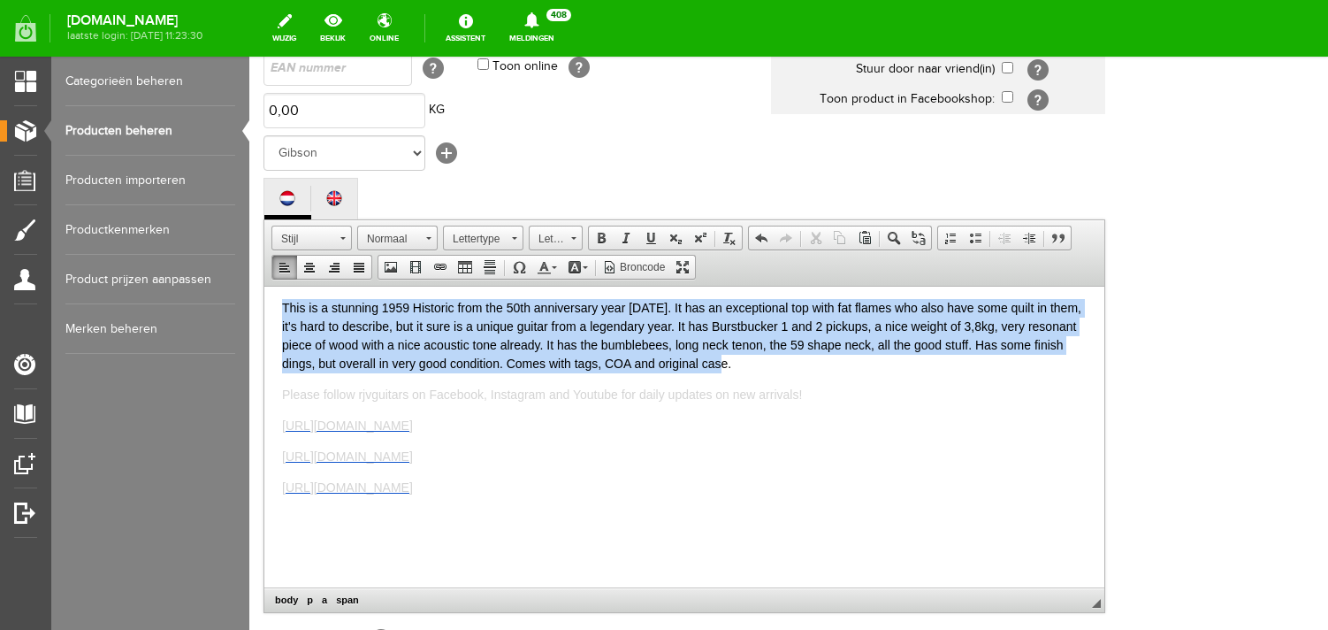
scroll to position [0, 0]
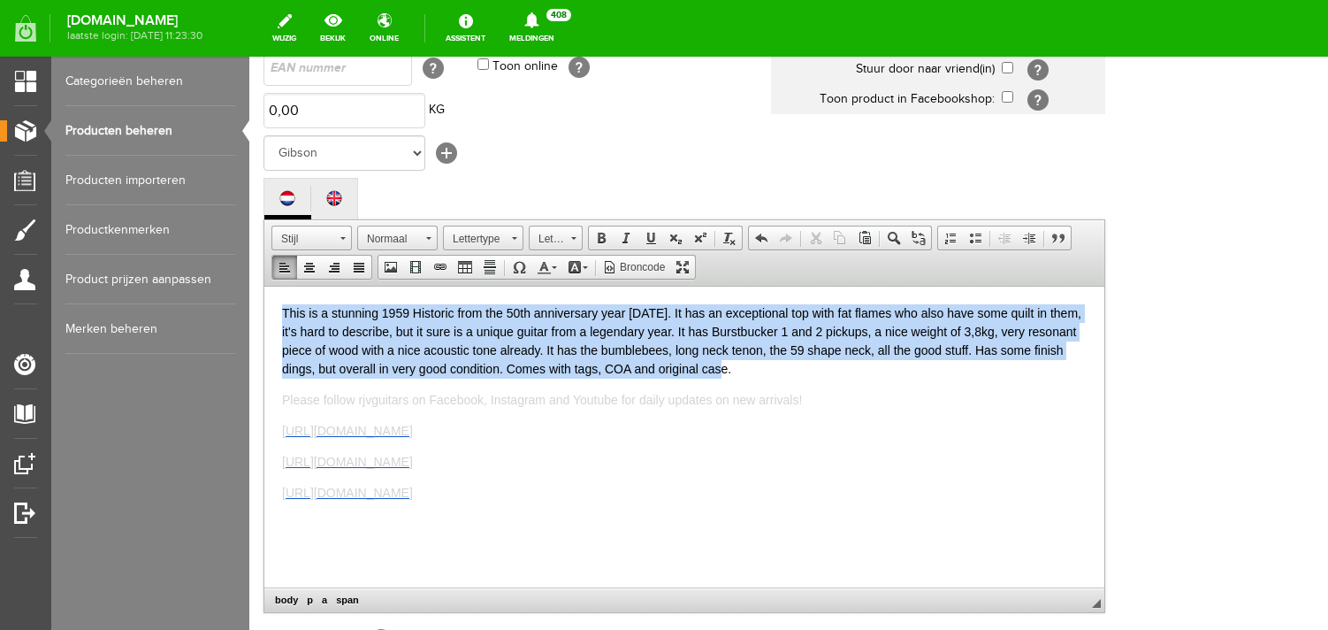
drag, startPoint x: 768, startPoint y: 366, endPoint x: 294, endPoint y: 227, distance: 494.7
click at [294, 286] on html "This is a stunning 1959 Historic from the 50th anniversary year [DATE]. It has …" at bounding box center [684, 436] width 840 height 301
click at [556, 269] on span at bounding box center [554, 267] width 5 height 3
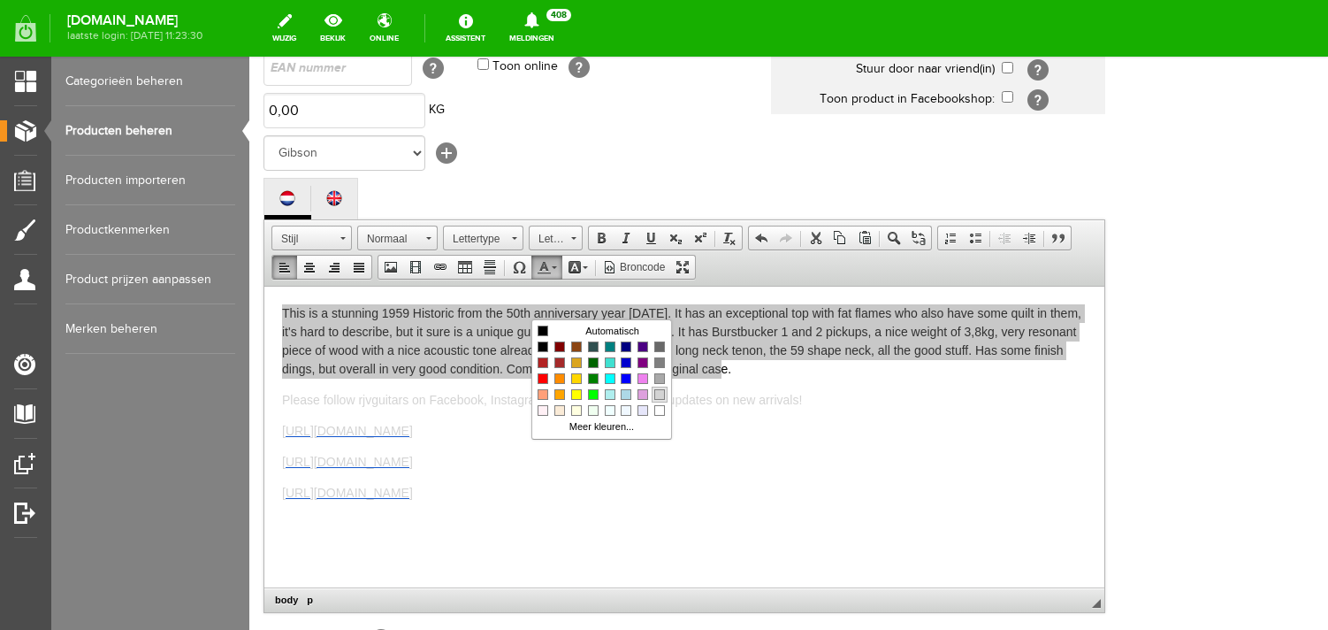
click at [660, 396] on span "Kleuren" at bounding box center [659, 394] width 11 height 11
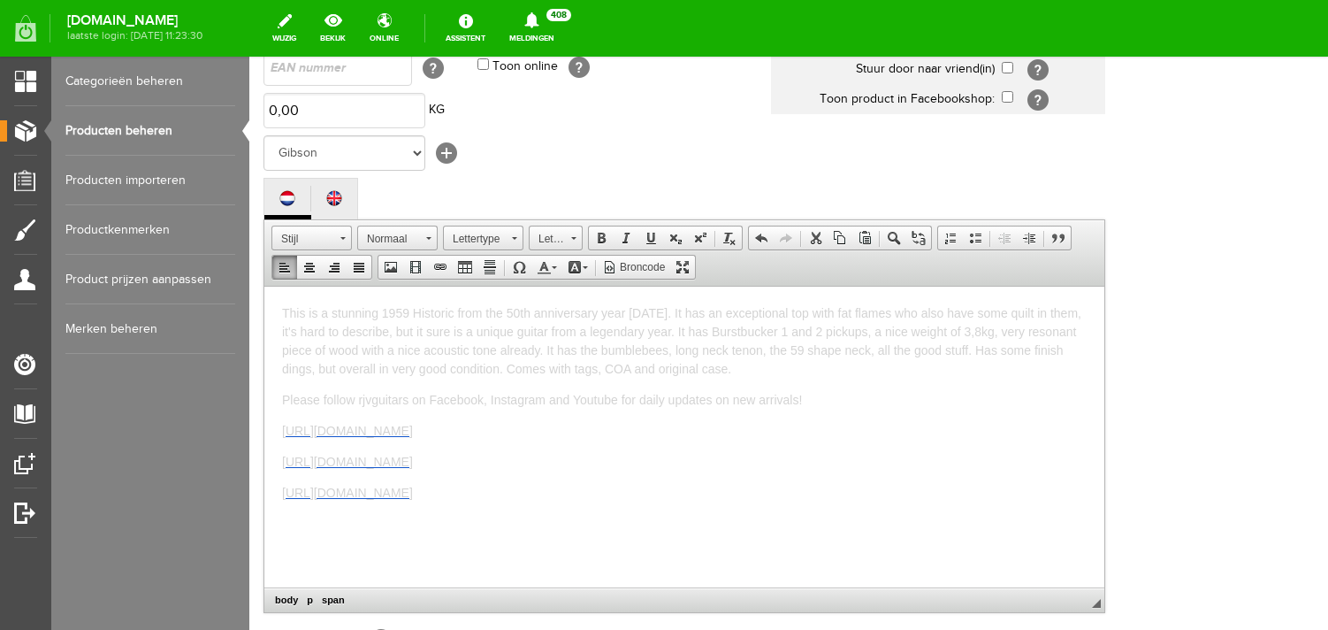
click at [660, 353] on span "This is a stunning 1959 Historic from the 50th anniversary year [DATE]. It has …" at bounding box center [681, 340] width 799 height 70
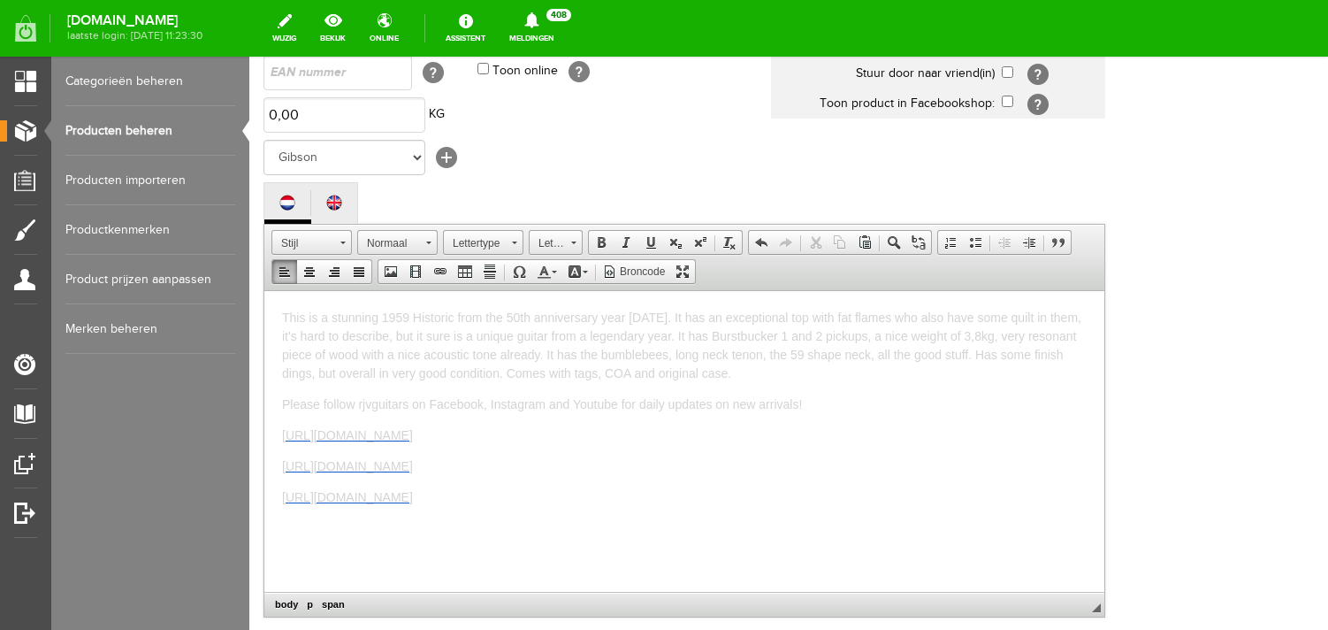
click at [520, 332] on span "This is a stunning 1959 Historic from the 50th anniversary year [DATE]. It has …" at bounding box center [681, 344] width 799 height 70
drag, startPoint x: 593, startPoint y: 337, endPoint x: 524, endPoint y: 338, distance: 69.0
click at [524, 338] on span "This is a stunning 1959 Historic from the 50th anniversary year [DATE]. It has …" at bounding box center [682, 327] width 800 height 70
click at [475, 335] on span "This is a stunning 1959 Historic from the 50th anniversary year [DATE]. It has …" at bounding box center [681, 327] width 799 height 70
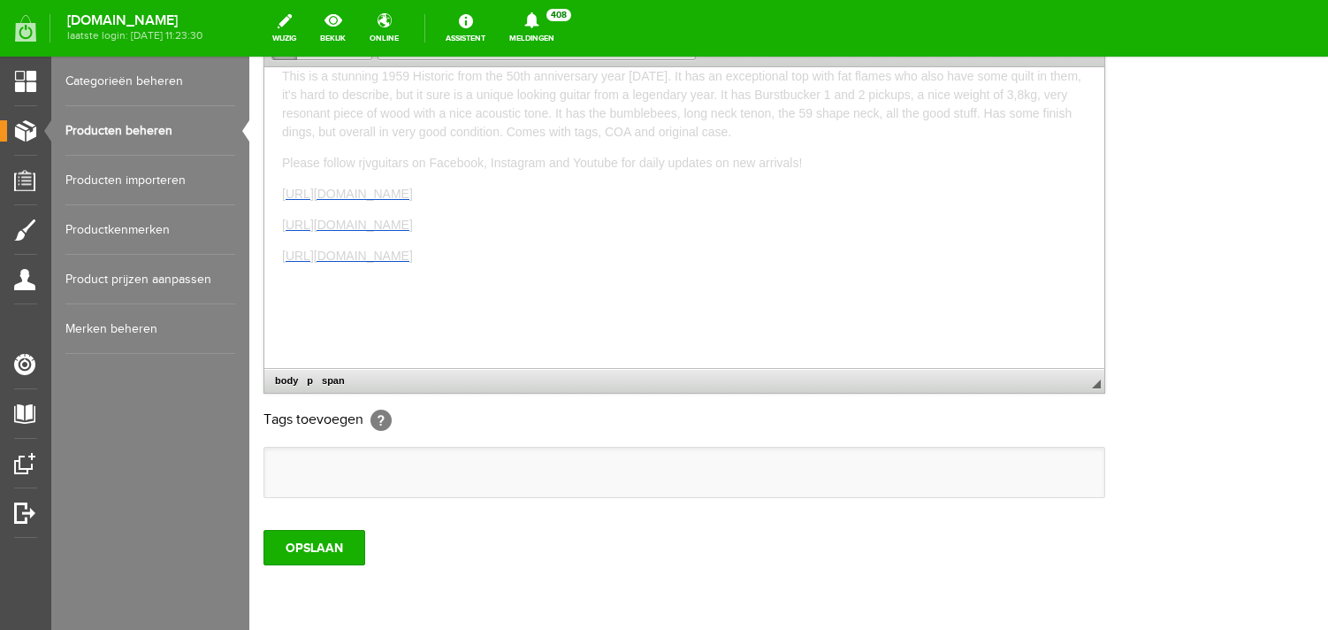
scroll to position [481, 0]
click at [305, 561] on input "OPSLAAN" at bounding box center [314, 543] width 102 height 35
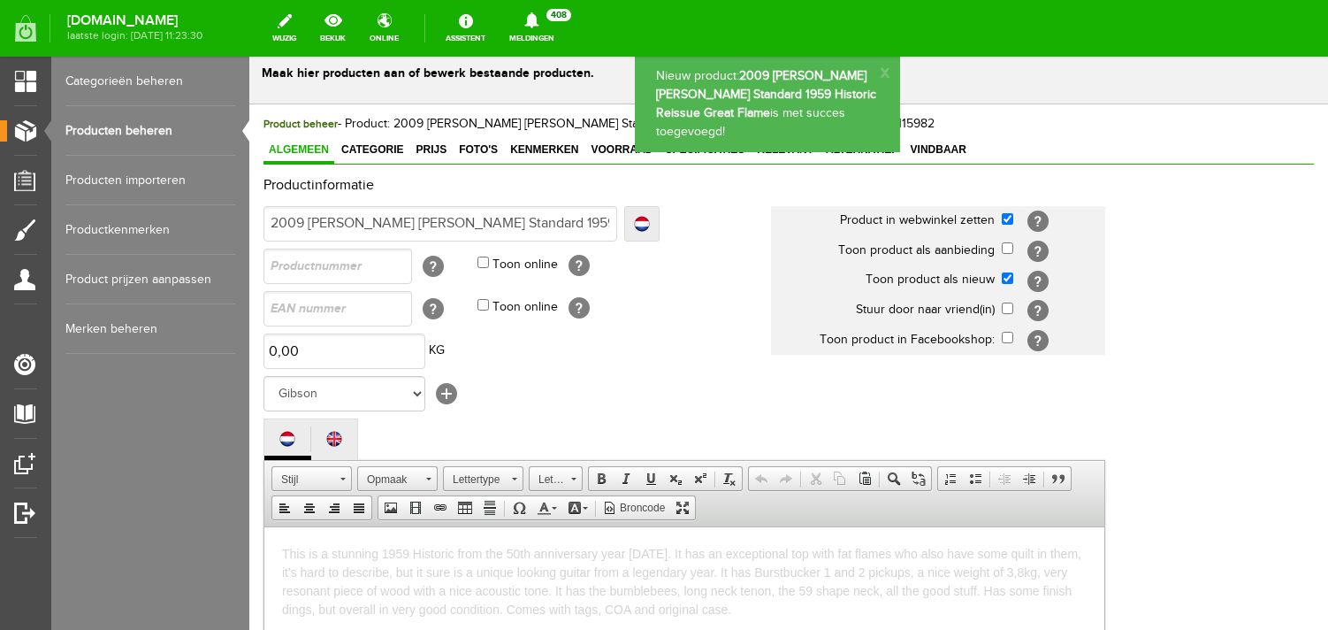
scroll to position [0, 0]
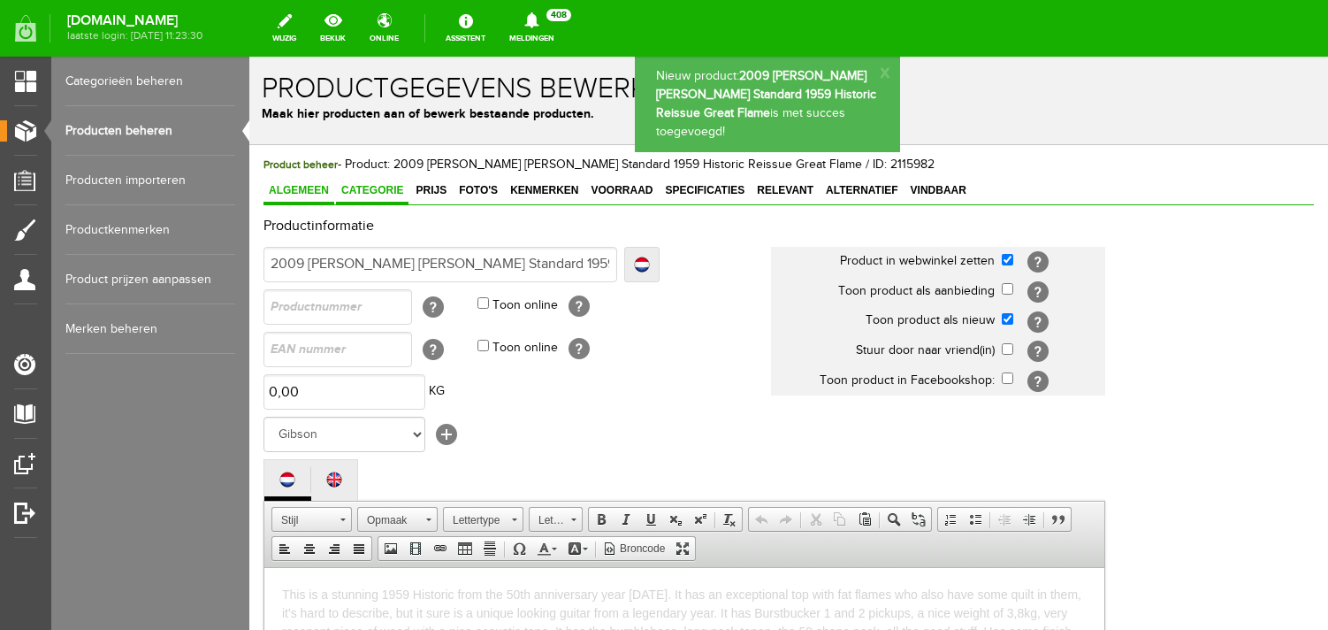
click at [387, 195] on span "Categorie" at bounding box center [372, 190] width 73 height 12
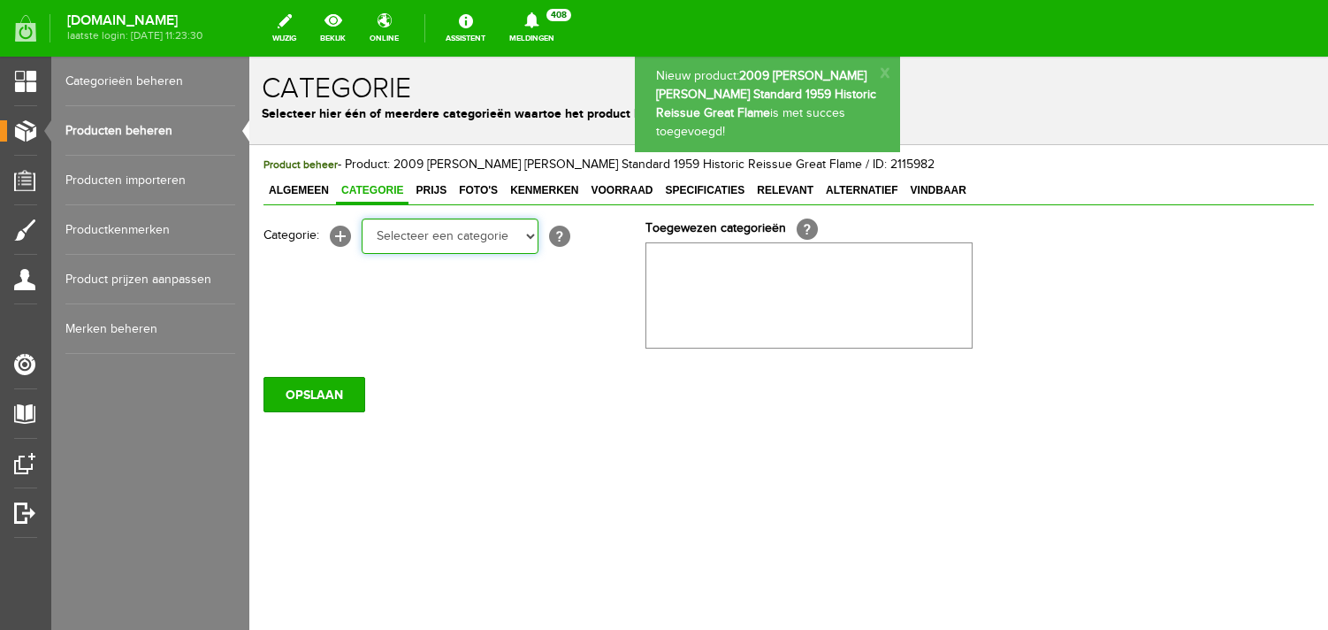
select select "87687"
click option "Electric guitars" at bounding box center [249, 57] width 0 height 0
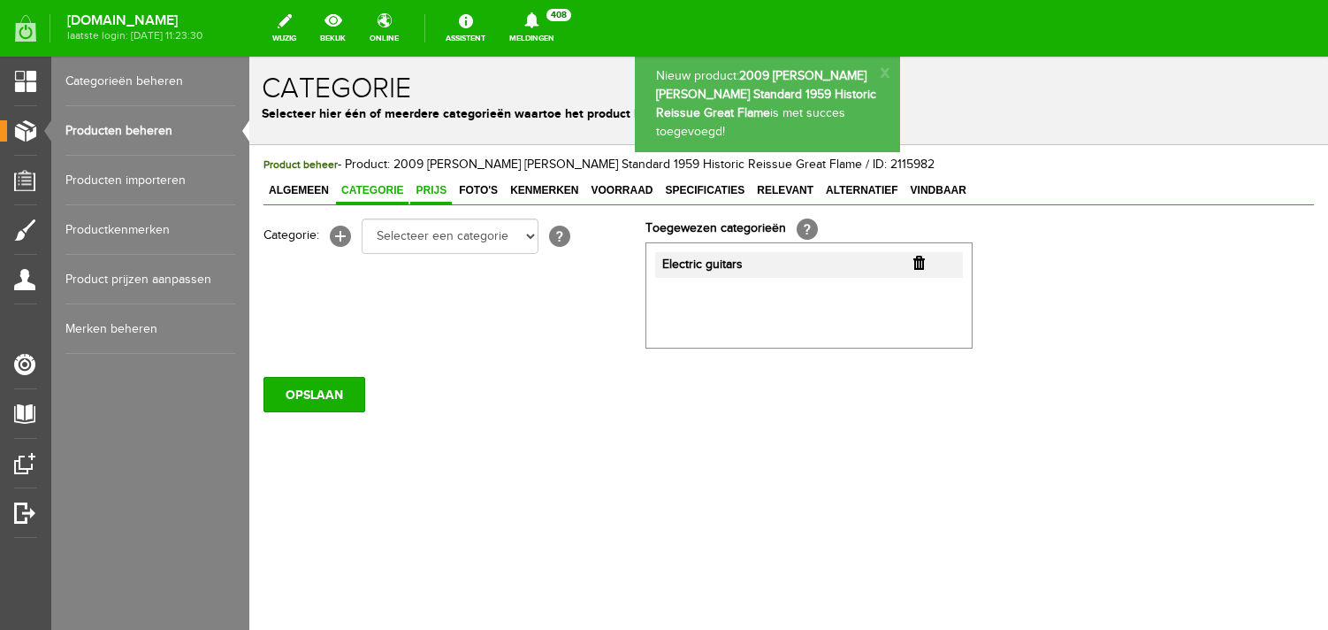
click at [440, 192] on span "Prijs" at bounding box center [431, 190] width 42 height 12
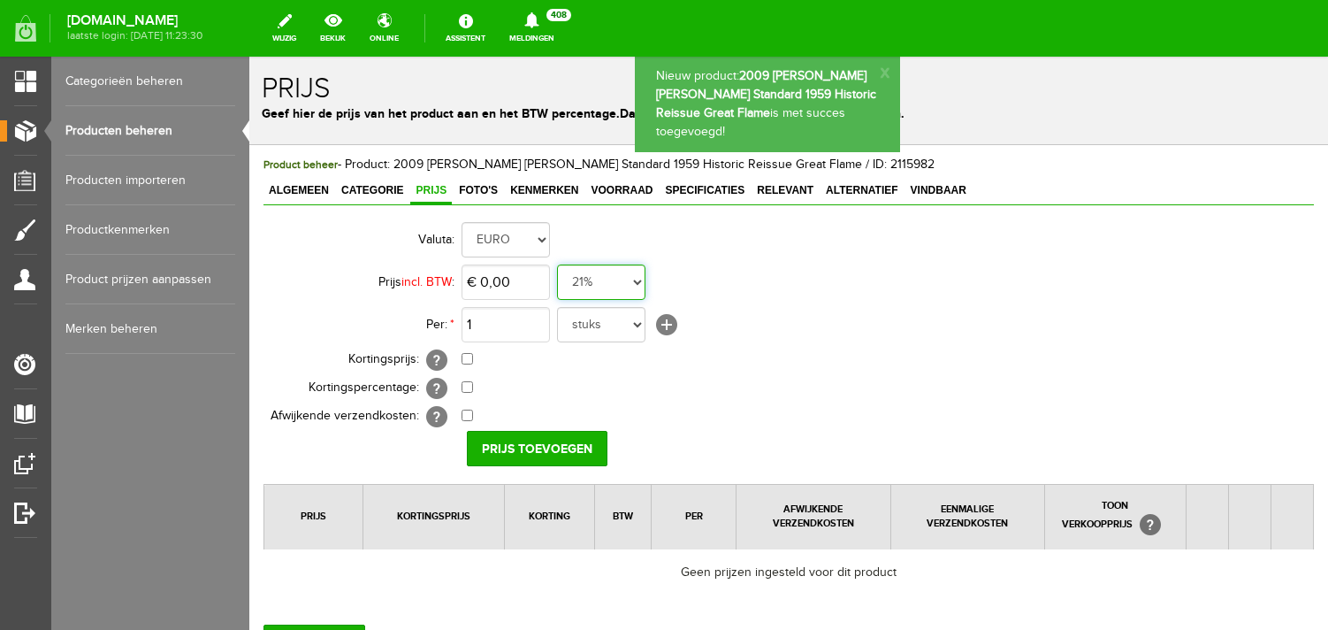
select select "0,00"
click option "0%" at bounding box center [249, 57] width 0 height 0
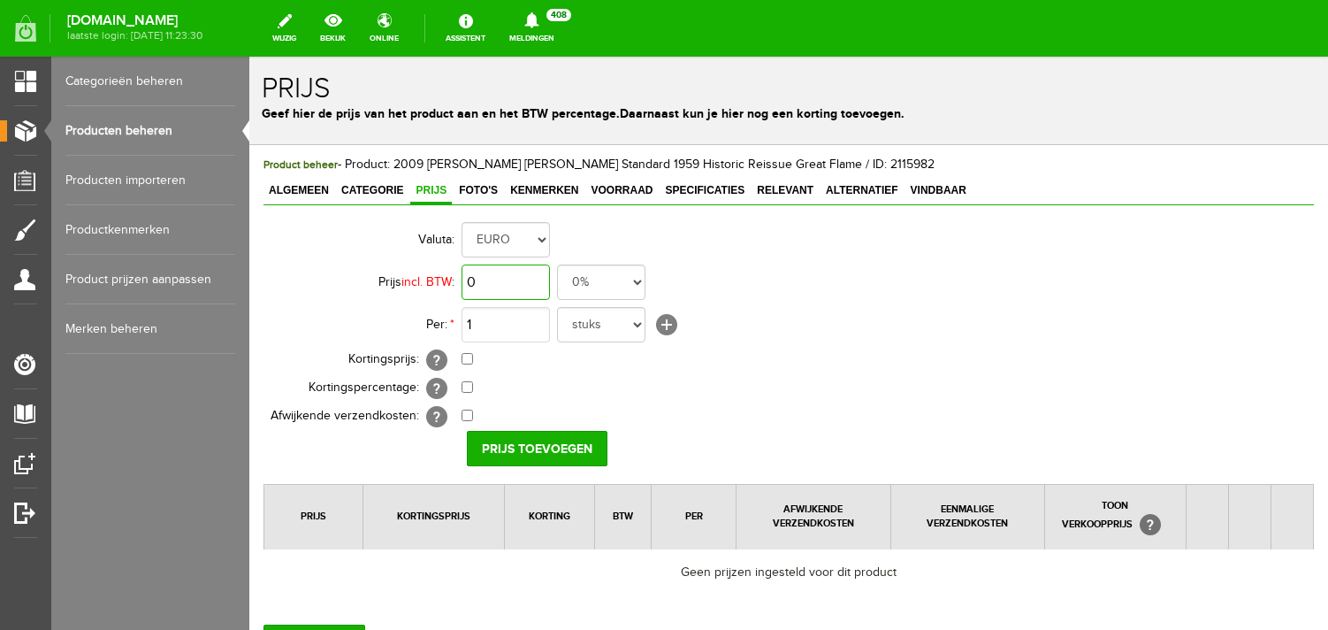
click at [528, 287] on input "0" at bounding box center [506, 281] width 88 height 35
type input "5"
type input "€ 4.990,00"
click at [529, 431] on td "€ 0,00 [?] Eenmalige verzendkosten [?]" at bounding box center [787, 416] width 651 height 28
click at [529, 450] on input "Prijs toevoegen" at bounding box center [537, 448] width 141 height 35
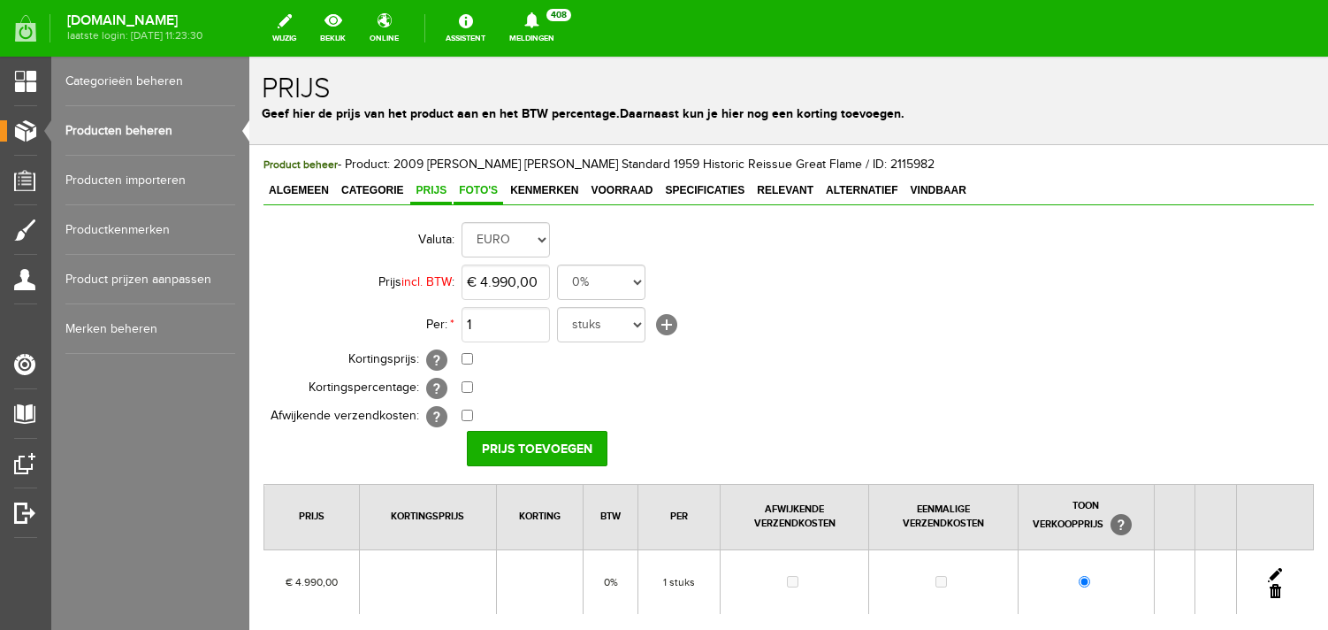
click at [485, 185] on span "Foto's" at bounding box center [479, 190] width 50 height 12
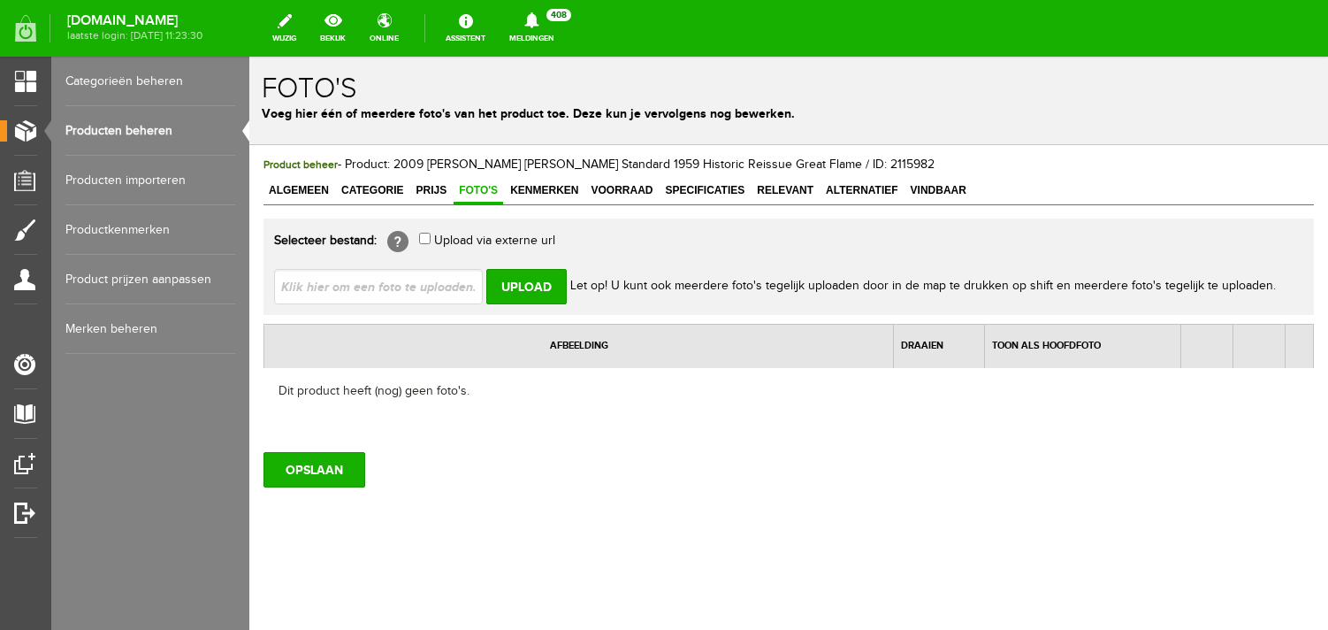
click at [406, 295] on input "file" at bounding box center [385, 286] width 223 height 34
type input "C:\fakepath\WhatsApp Image [DATE] 11.46.53(10).jpeg"
type input "WhatsApp Image [DATE] 11.46.53(10).jpeg; WhatsApp Image [DATE] 11.46.53(11).jpe…"
click at [527, 296] on input "Upload" at bounding box center [526, 286] width 80 height 35
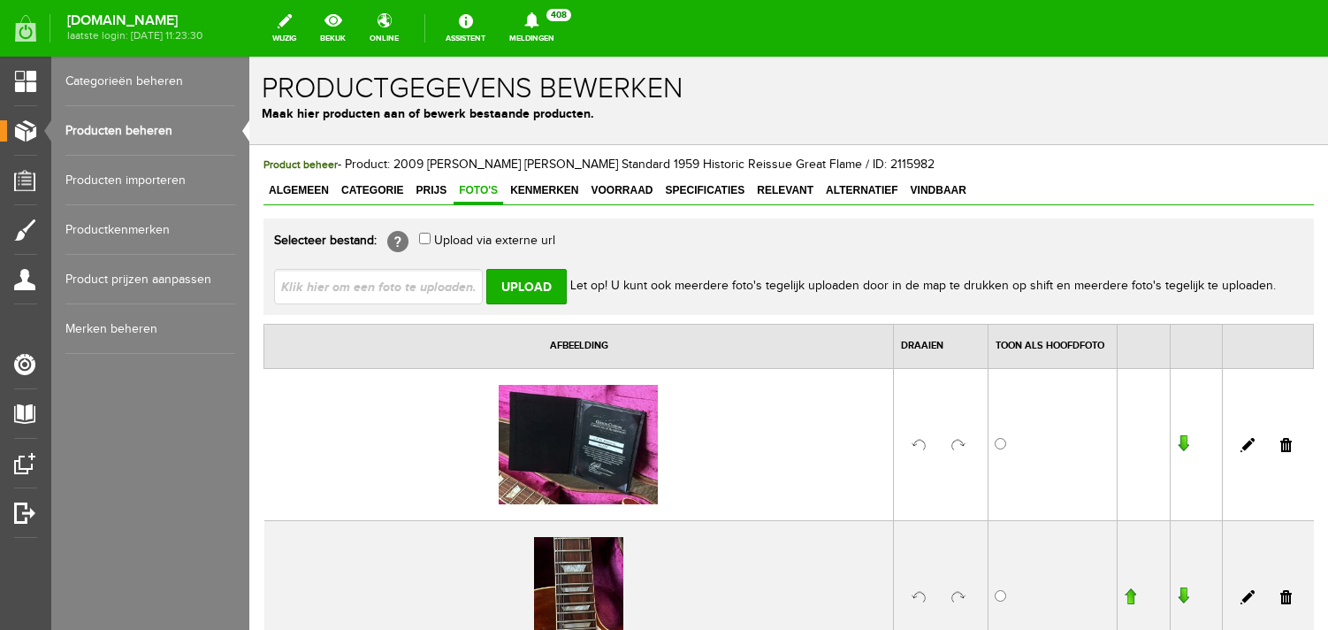
click at [373, 283] on input "file" at bounding box center [385, 286] width 223 height 34
type input "C:\fakepath\WhatsApp Image [DATE] 11.46.39.jpeg"
type input "WhatsApp Image [DATE] 11.46.39.jpeg; WhatsApp Image [DATE] 11.46.49 [DATE].jpeg…"
click at [528, 277] on input "Upload" at bounding box center [526, 286] width 80 height 35
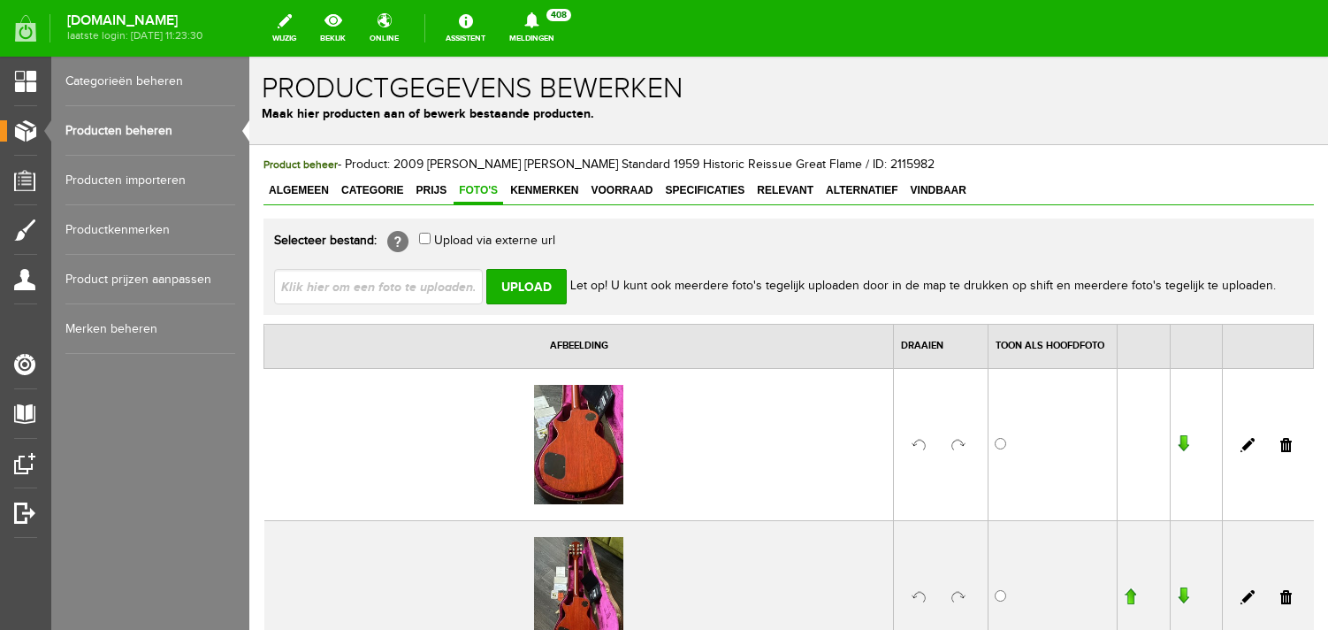
click at [430, 289] on input "file" at bounding box center [385, 286] width 223 height 34
type input "C:\fakepath\WhatsApp Image [DATE] 11.46.53(1).jpeg"
type input "WhatsApp Image [DATE] 11.46.53(1).jpeg; WhatsApp Image [DATE] 11.46.53(3).jpeg;…"
click at [529, 283] on input "Upload" at bounding box center [526, 286] width 80 height 35
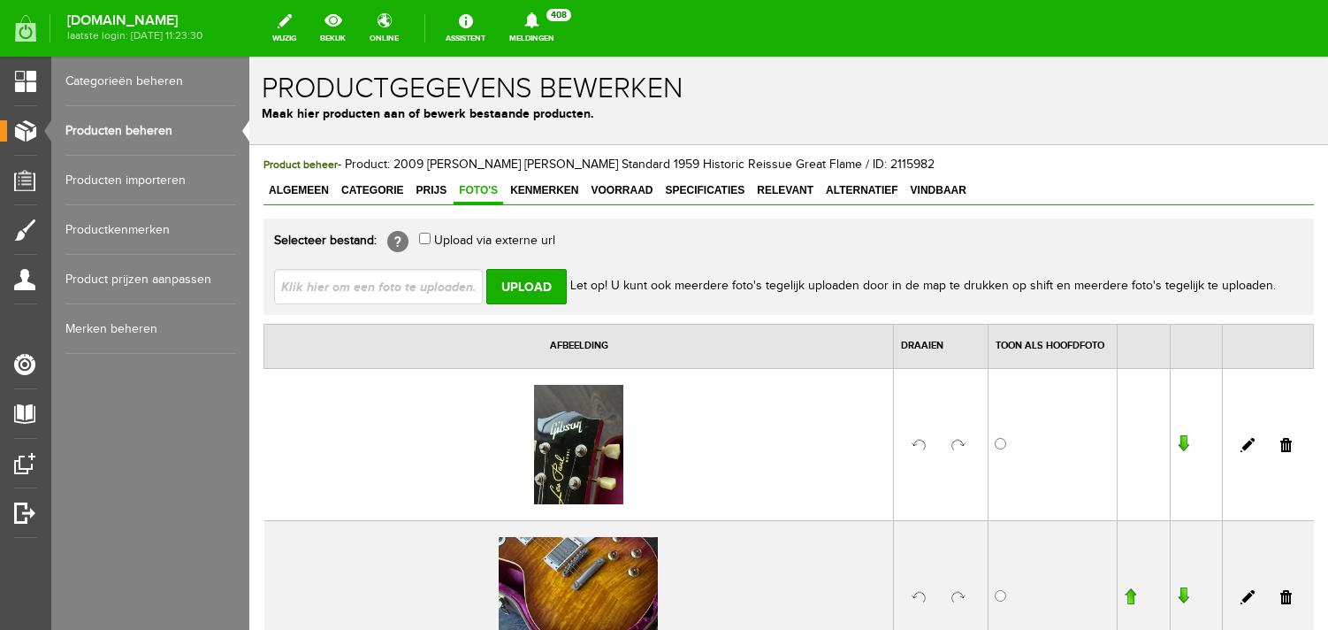
click at [378, 283] on input "file" at bounding box center [385, 286] width 223 height 34
type input "C:\fakepath\WhatsApp Image [DATE] 11.47.47.jpeg"
type input "WhatsApp Image [DATE] 11.47.47.jpeg; WhatsApp Image [DATE] 11.47.56.jpeg; Whats…"
click at [528, 285] on input "Upload" at bounding box center [526, 286] width 80 height 35
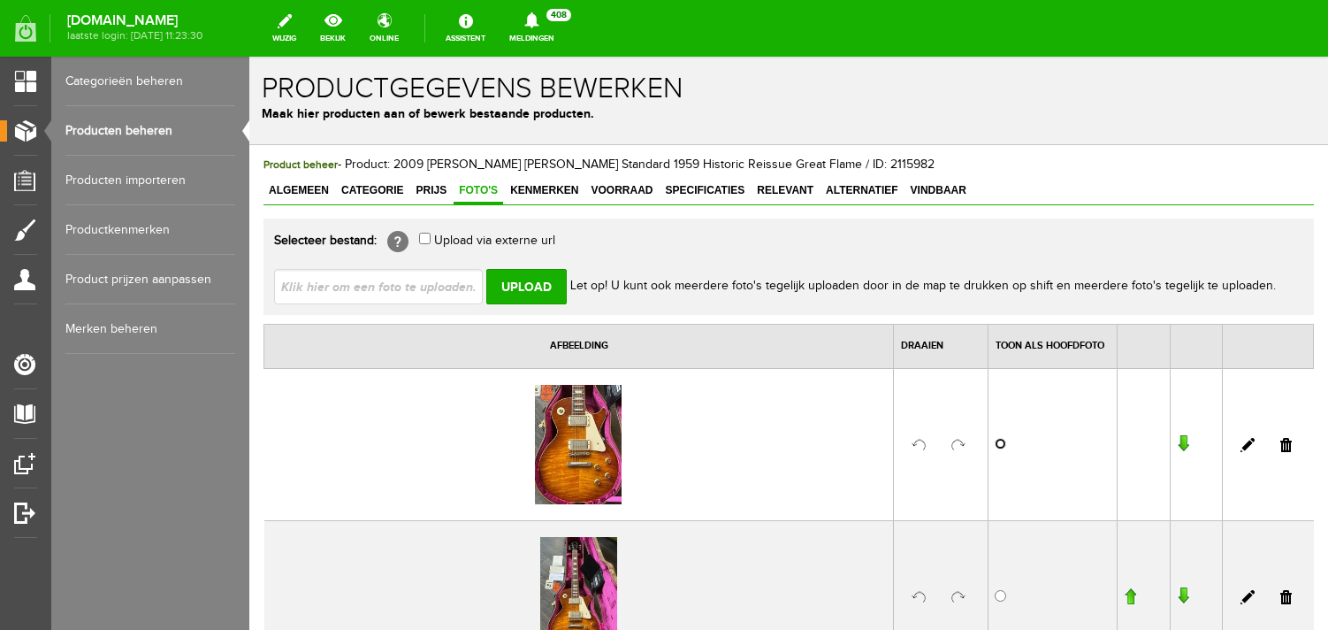
click at [1003, 446] on input "radio" at bounding box center [1000, 443] width 11 height 11
radio input "true"
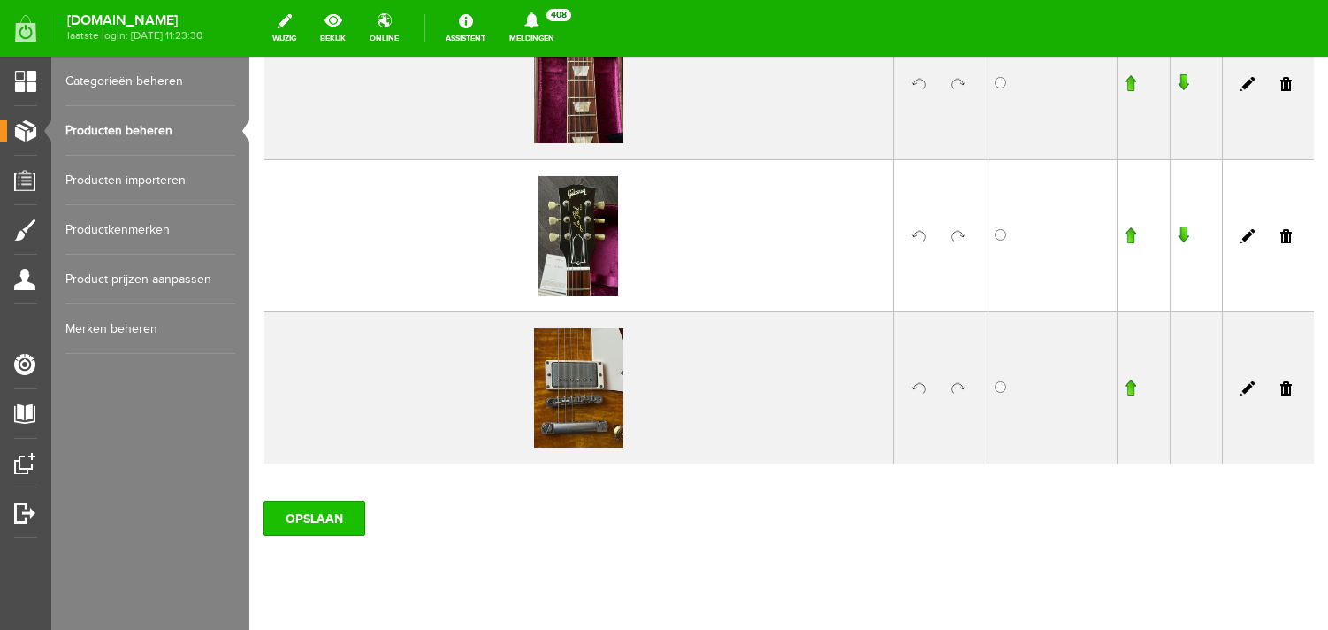
scroll to position [2983, 0]
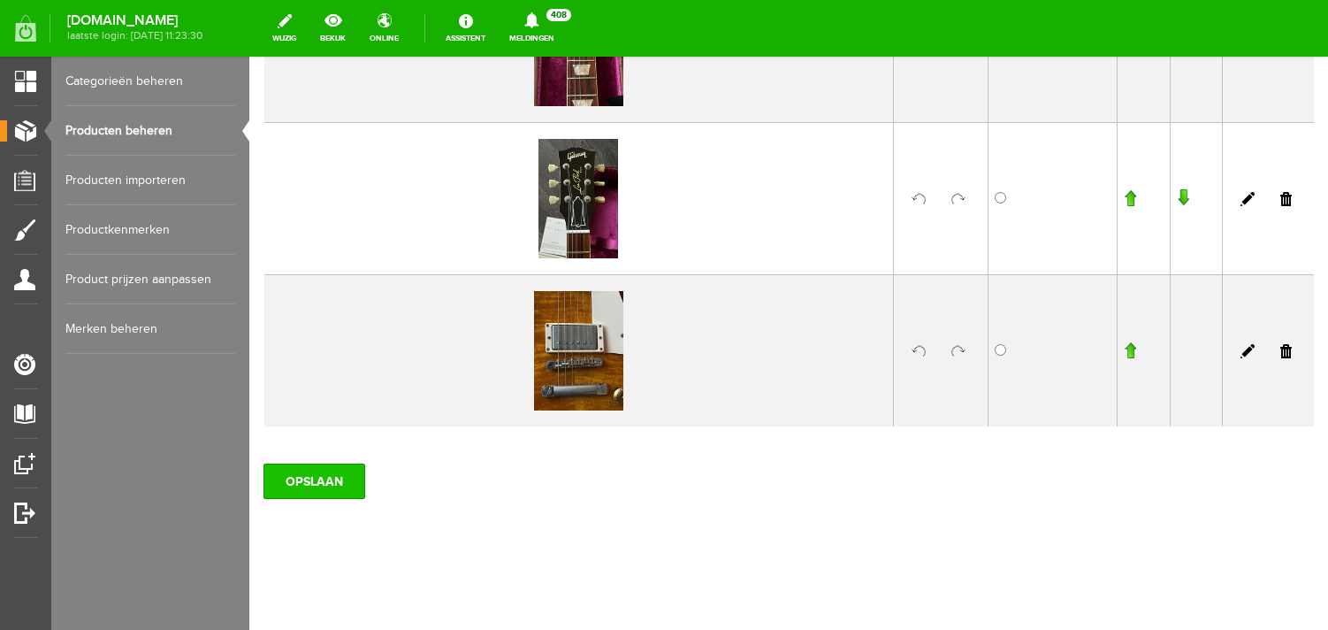
click at [326, 478] on input "OPSLAAN" at bounding box center [314, 480] width 102 height 35
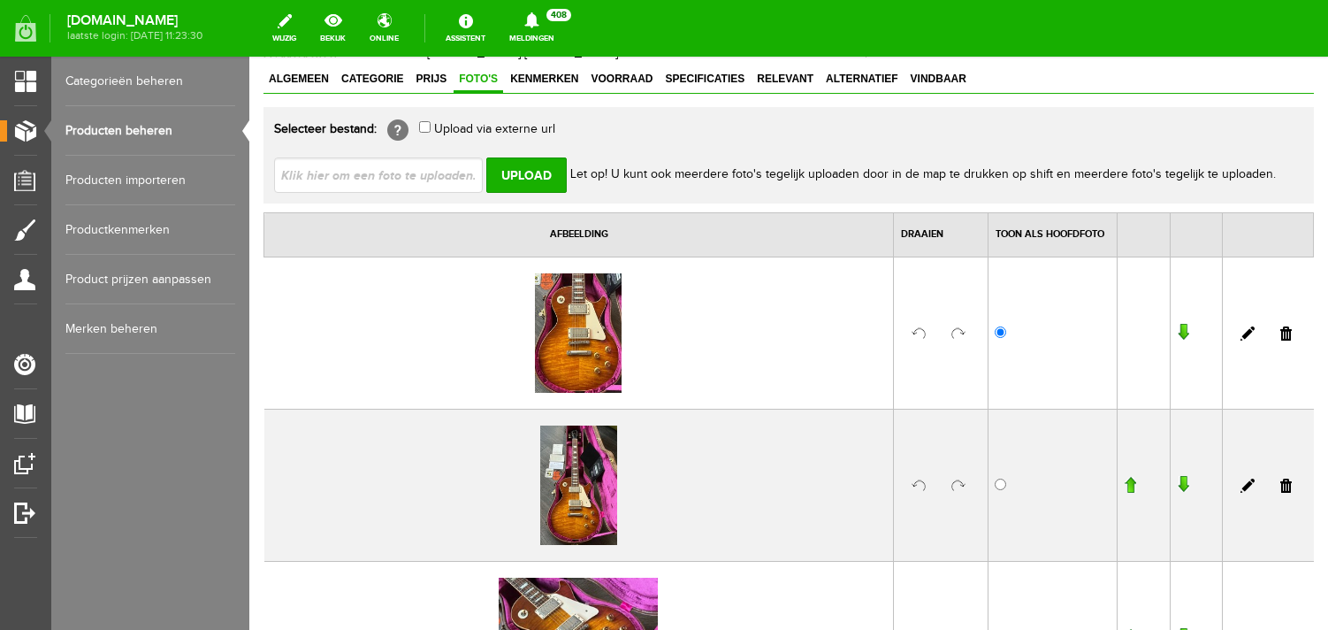
scroll to position [0, 0]
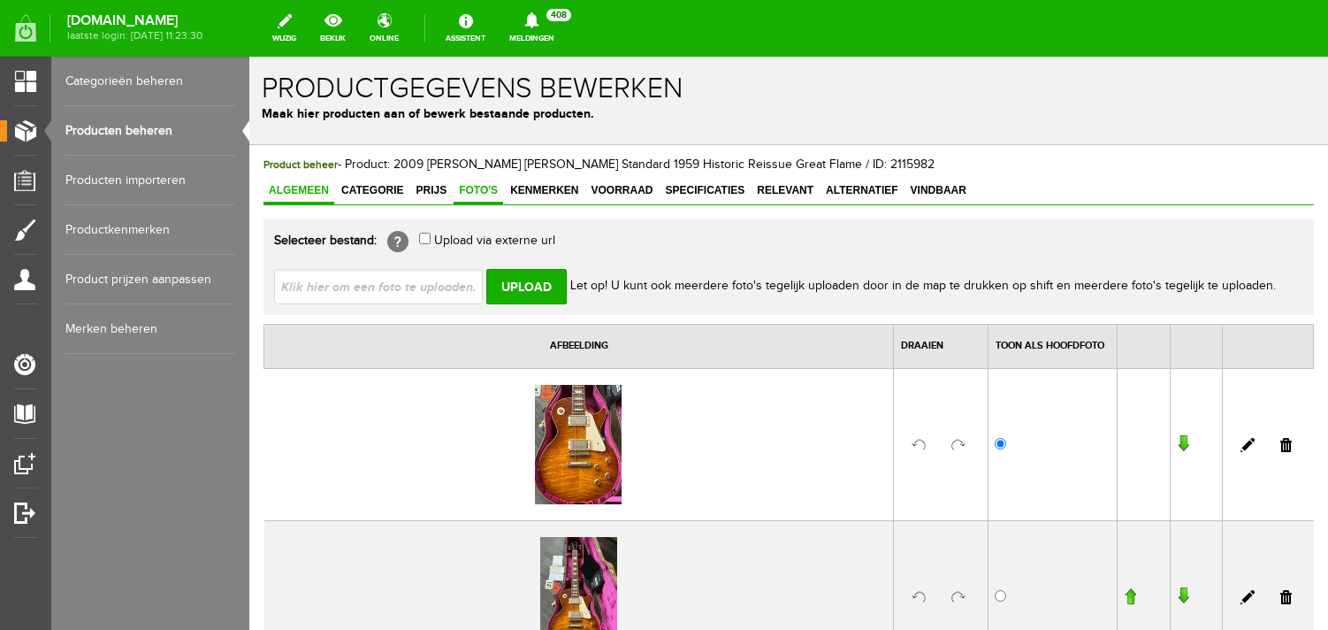
click at [298, 193] on span "Algemeen" at bounding box center [298, 190] width 71 height 12
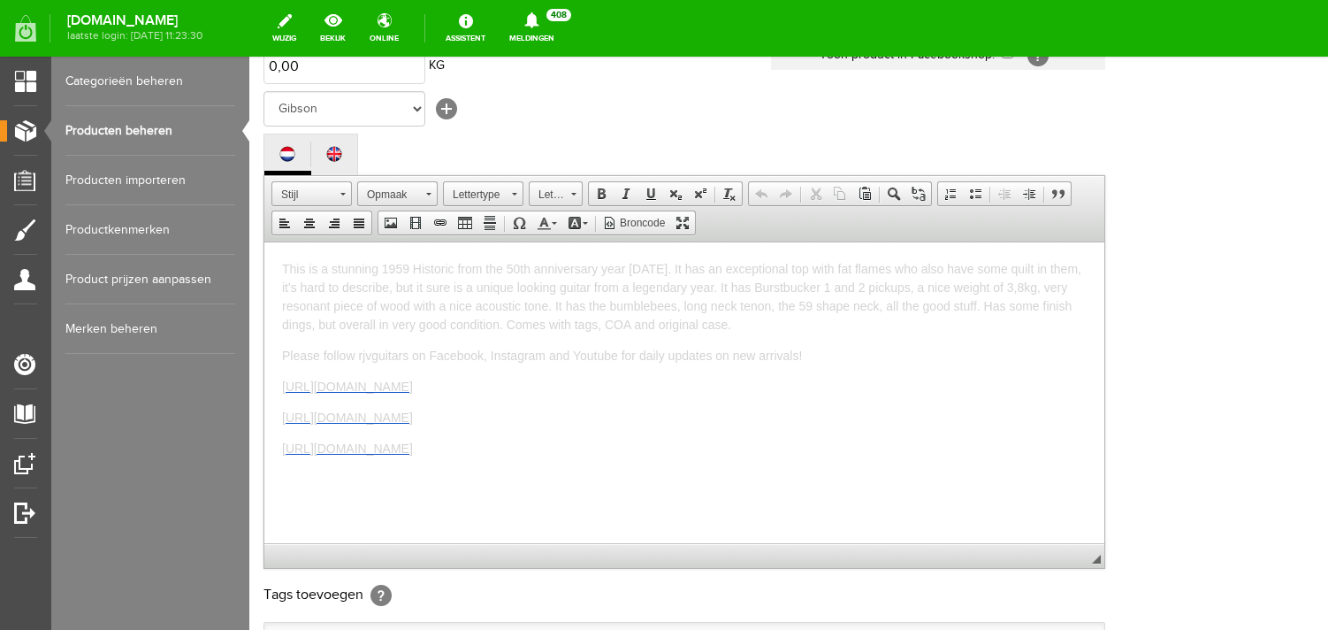
scroll to position [340, 0]
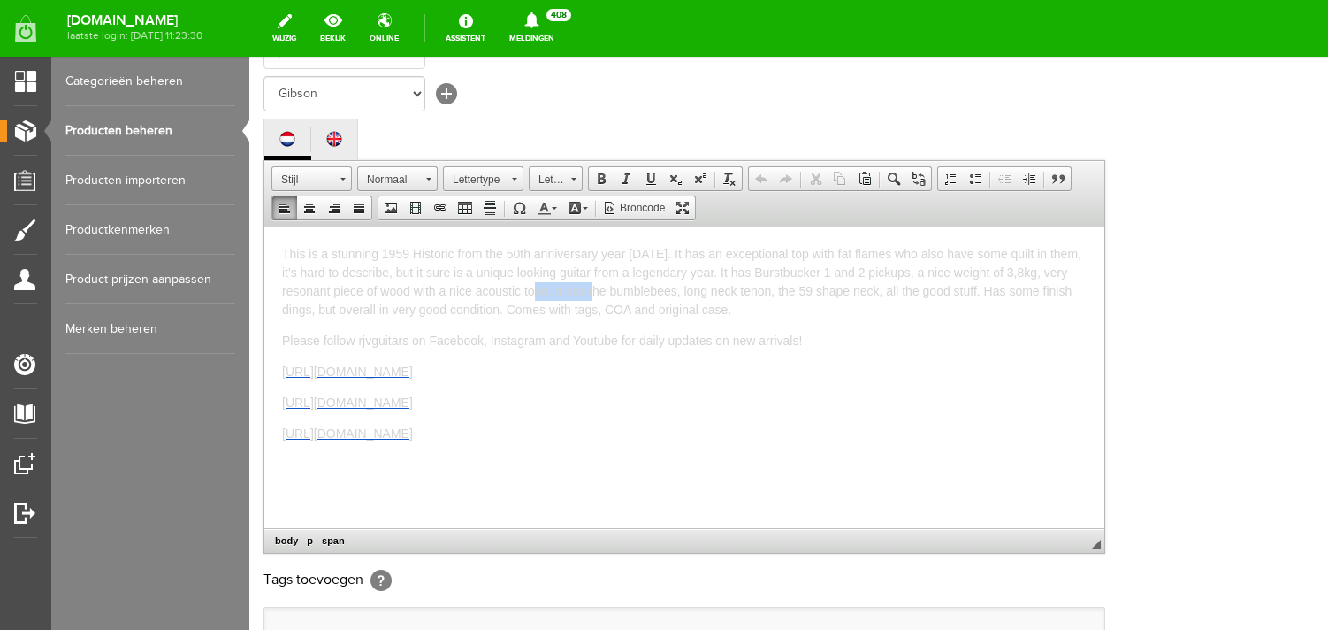
drag, startPoint x: 604, startPoint y: 289, endPoint x: 549, endPoint y: 289, distance: 54.8
click at [549, 289] on span "This is a stunning 1959 Historic from the 50th anniversary year [DATE]. It has …" at bounding box center [681, 281] width 799 height 70
drag, startPoint x: 798, startPoint y: 290, endPoint x: 556, endPoint y: 290, distance: 241.4
click at [556, 290] on p "This is a stunning 1959 Historic from the 50th anniversary year [DATE]. It has …" at bounding box center [684, 281] width 805 height 74
click at [546, 215] on span at bounding box center [544, 208] width 14 height 14
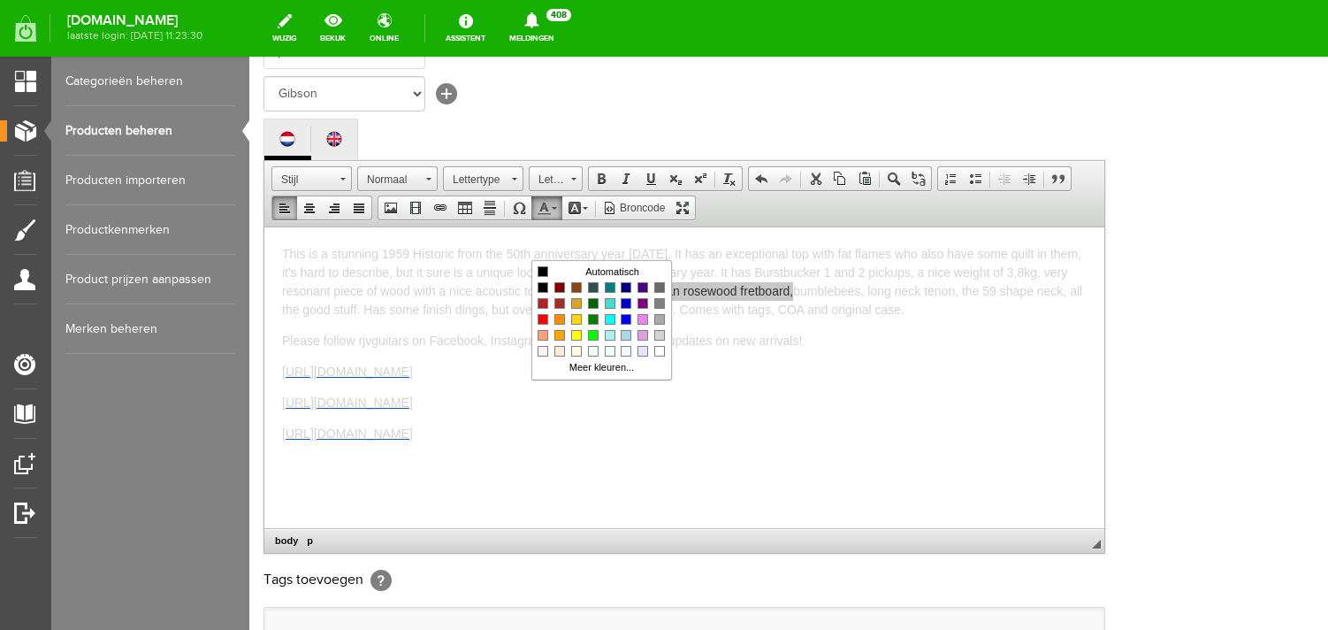
scroll to position [0, 0]
click at [661, 334] on span "Kleuren" at bounding box center [659, 335] width 11 height 11
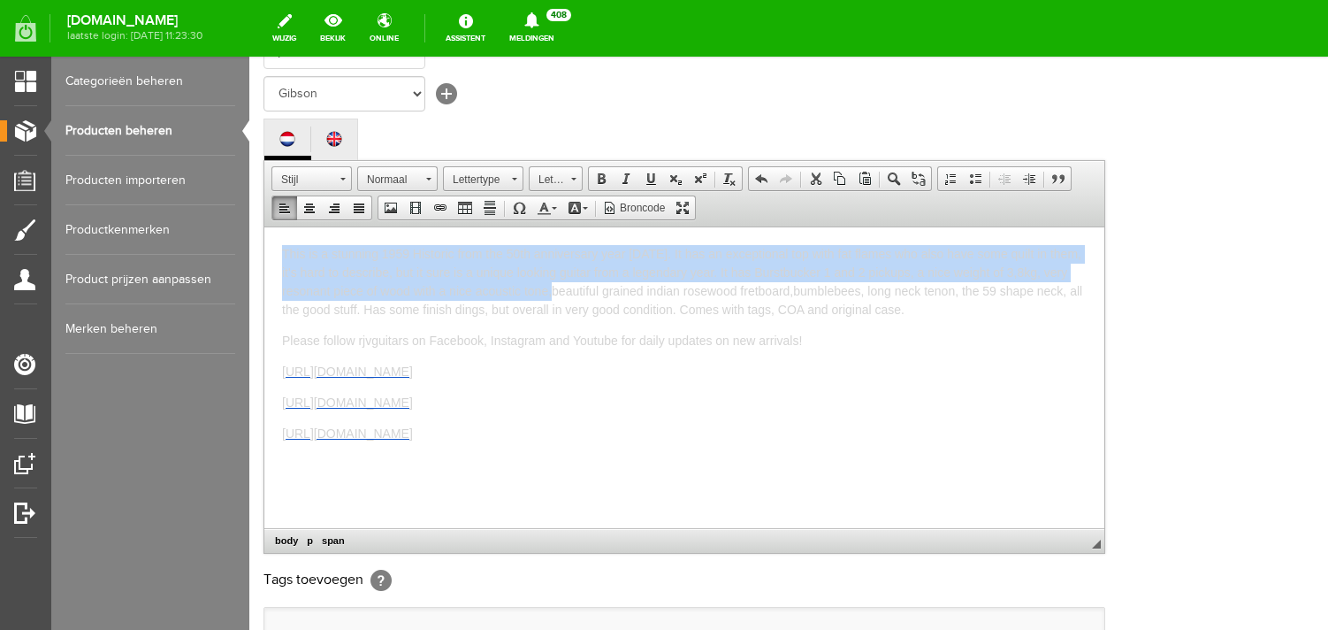
click at [661, 292] on span "This is a stunning 1959 Historic from the 50th anniversary year [DATE]. It has …" at bounding box center [682, 281] width 800 height 70
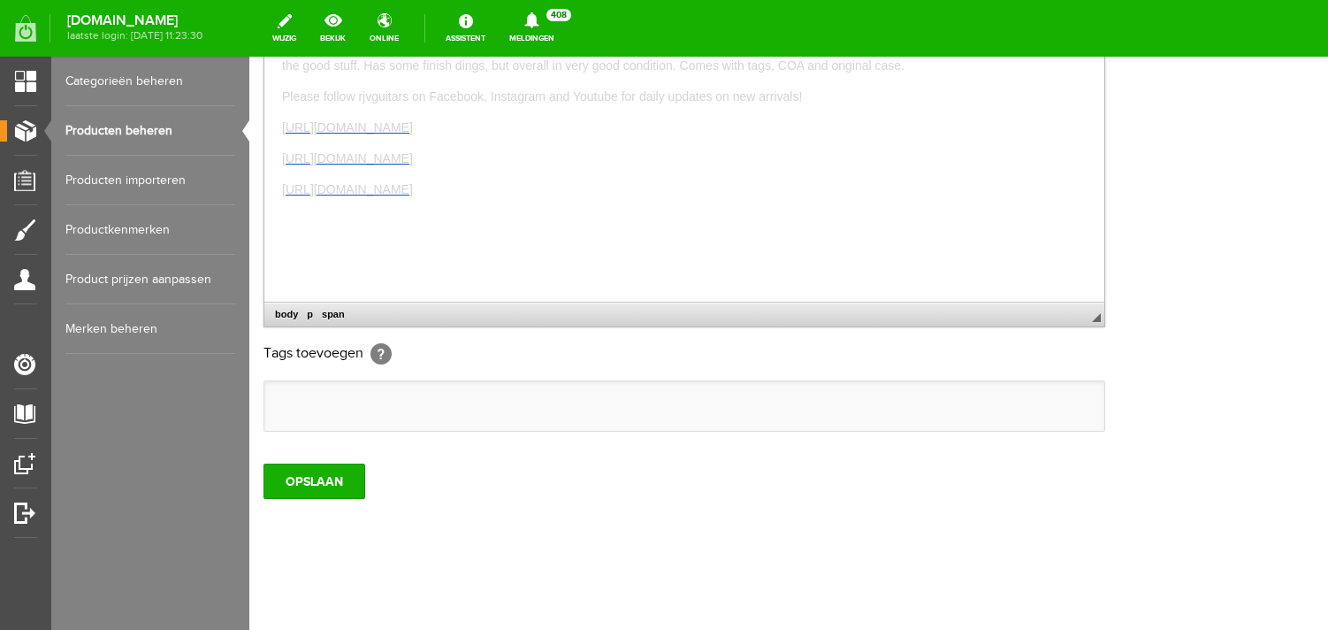
scroll to position [610, 0]
click at [340, 485] on input "OPSLAAN" at bounding box center [314, 480] width 102 height 35
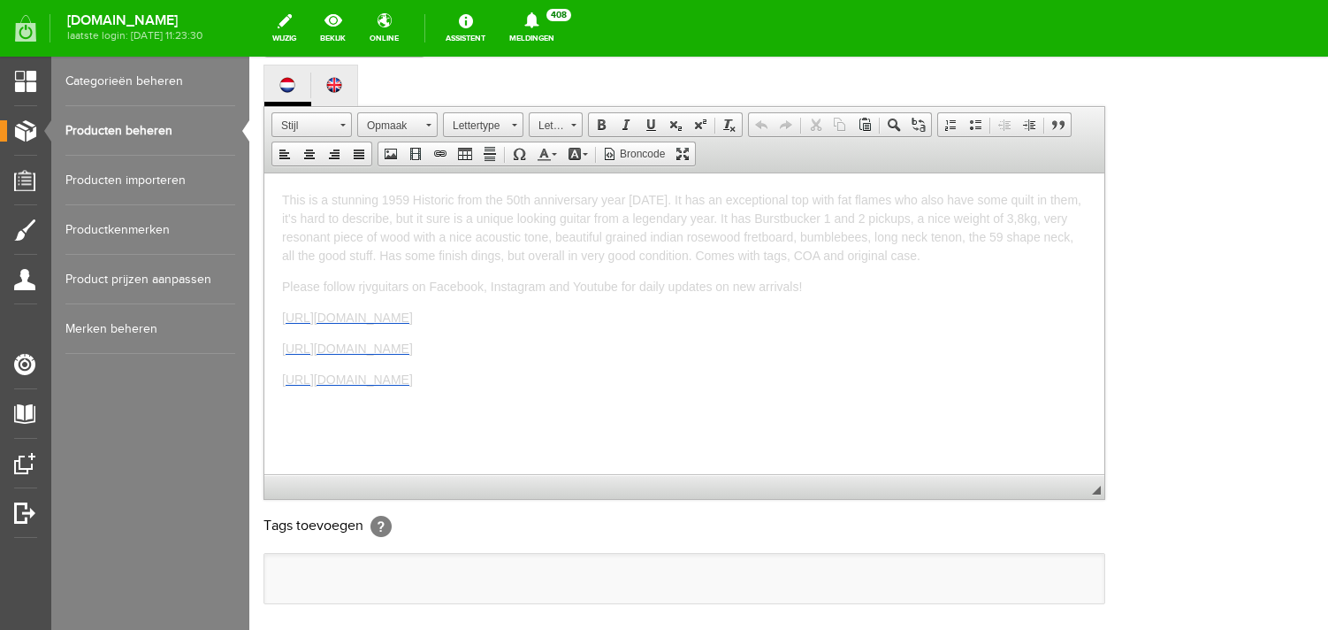
scroll to position [18, 0]
